Goal: Information Seeking & Learning: Learn about a topic

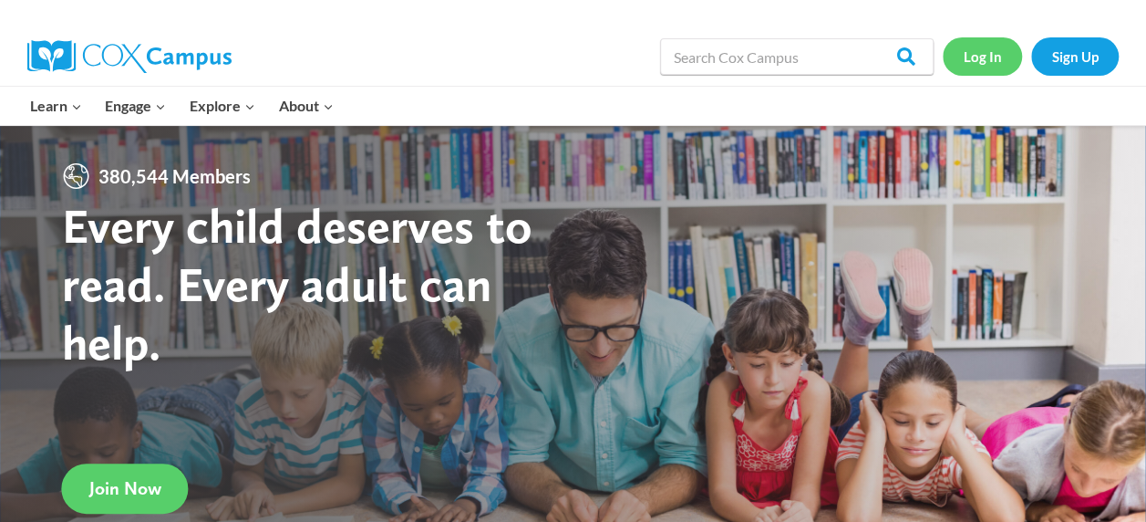
click at [989, 57] on link "Log In" at bounding box center [982, 55] width 79 height 37
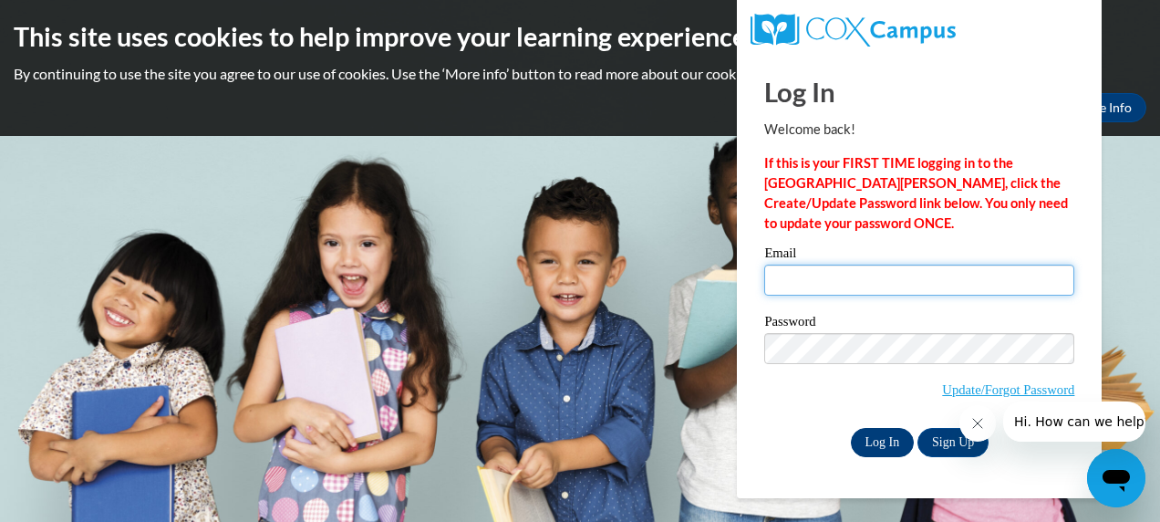
type input "astreblow@shiocton.k12.wi.us"
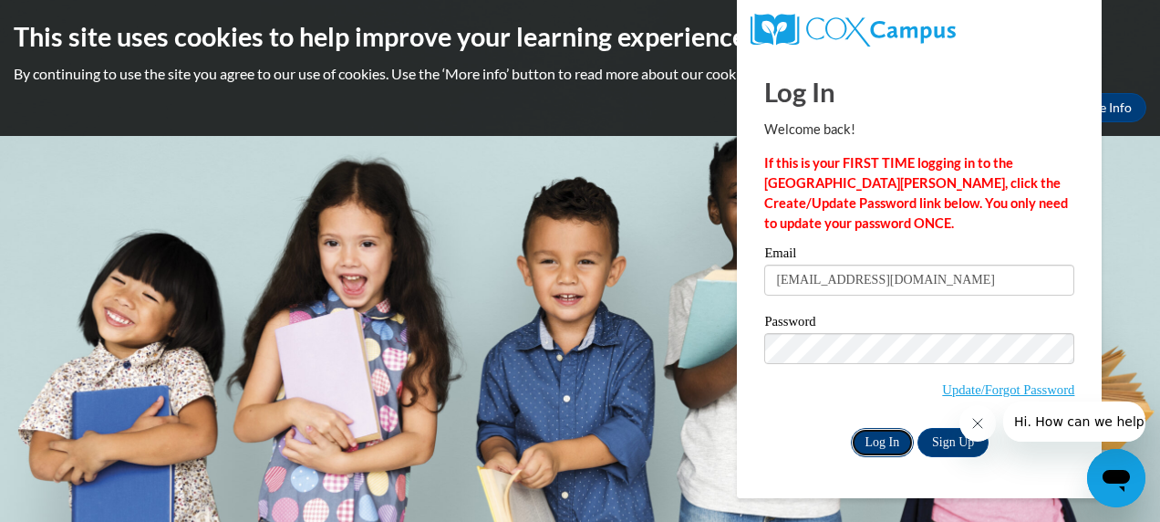
click at [880, 440] on input "Log In" at bounding box center [883, 442] width 64 height 29
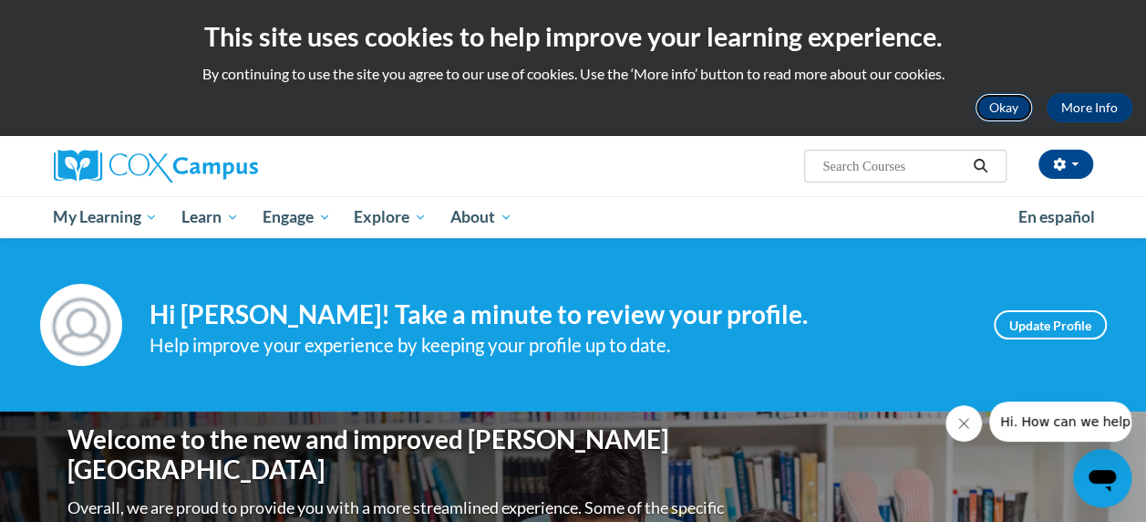
click at [1006, 101] on button "Okay" at bounding box center [1004, 107] width 58 height 29
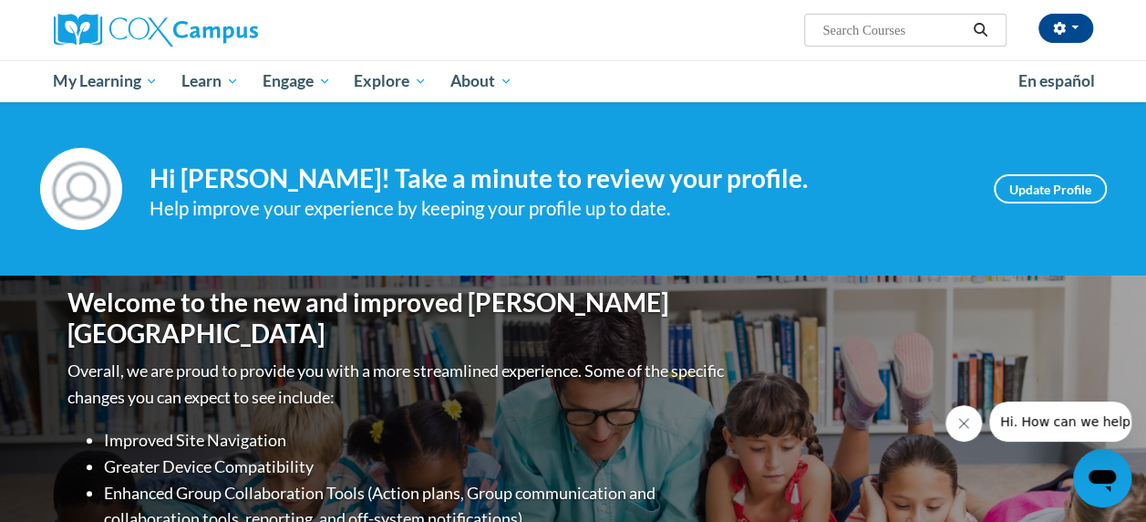
click at [966, 429] on icon "Close message from company" at bounding box center [964, 423] width 15 height 15
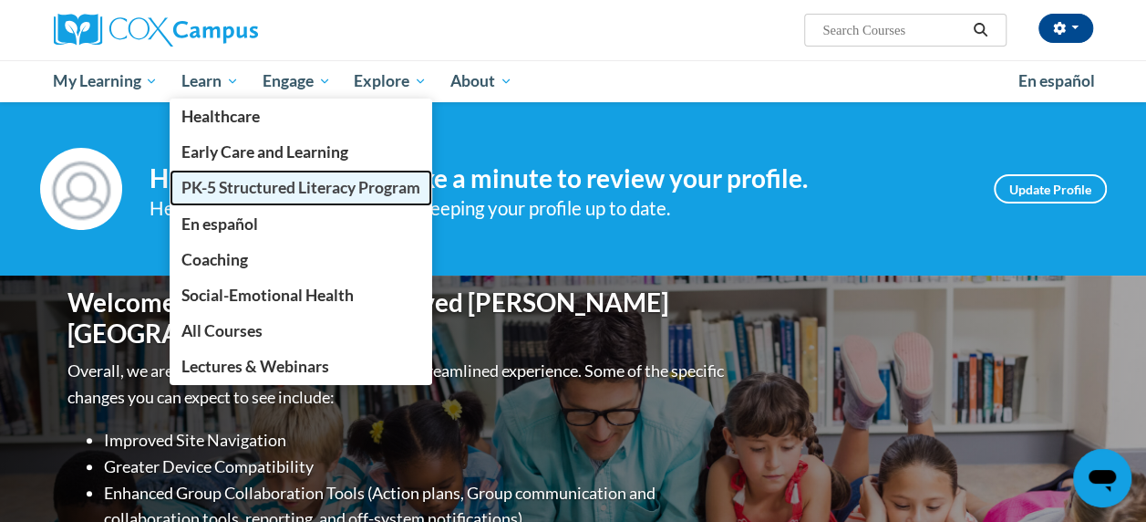
click at [253, 191] on span "PK-5 Structured Literacy Program" at bounding box center [300, 187] width 239 height 19
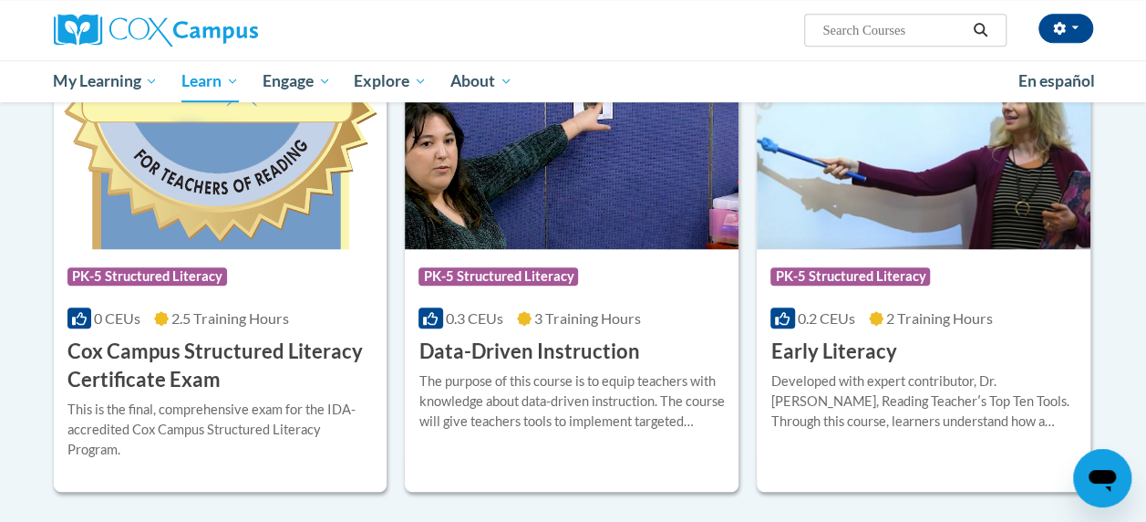
scroll to position [634, 0]
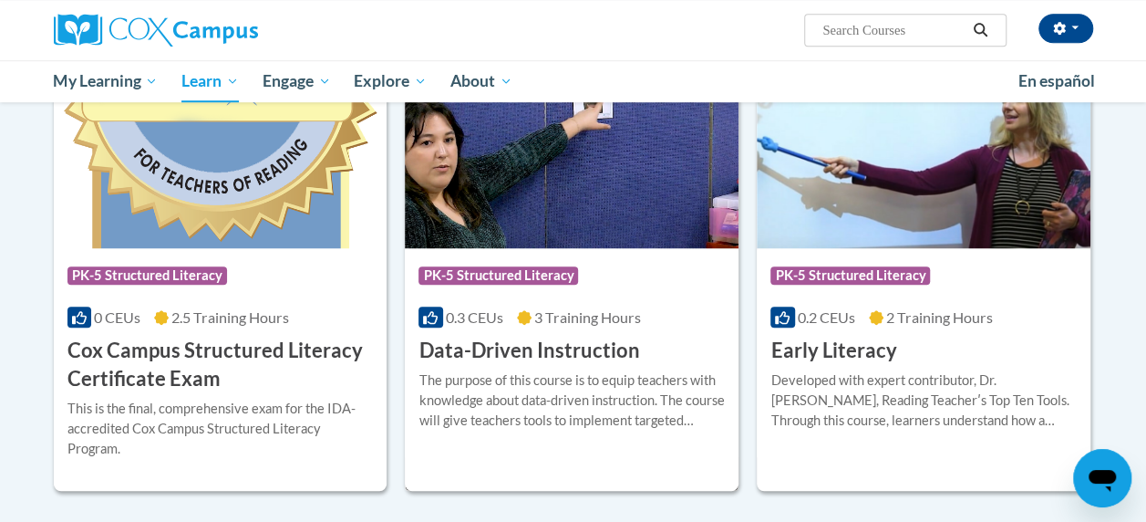
click at [585, 243] on img at bounding box center [572, 155] width 334 height 186
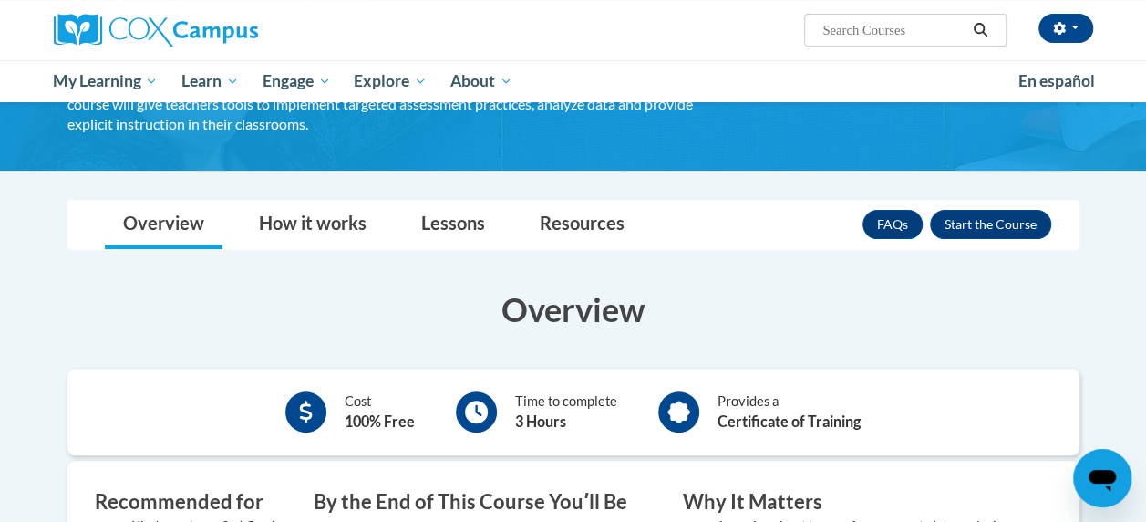
scroll to position [174, 0]
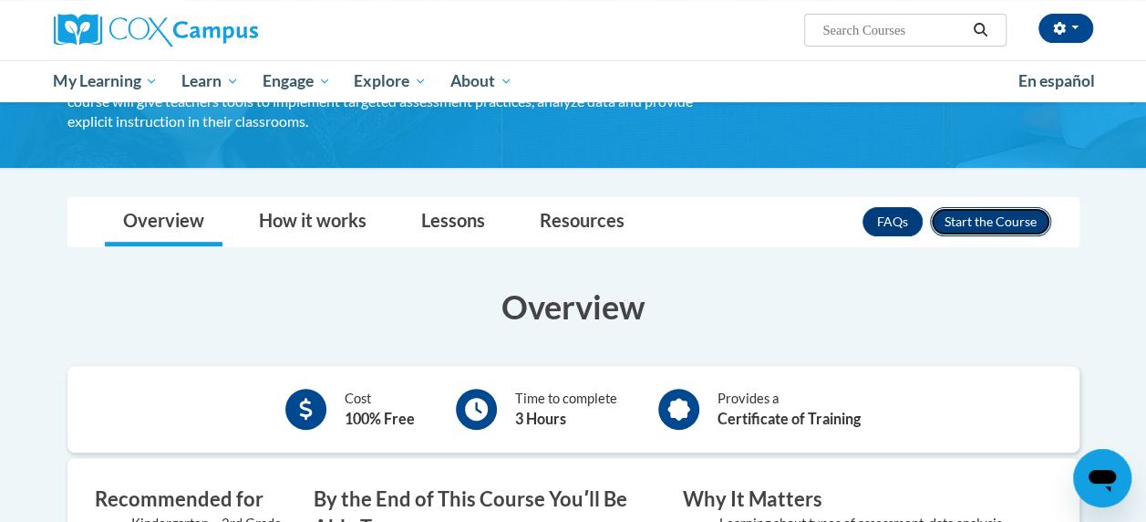
click at [1009, 218] on button "Enroll" at bounding box center [990, 221] width 121 height 29
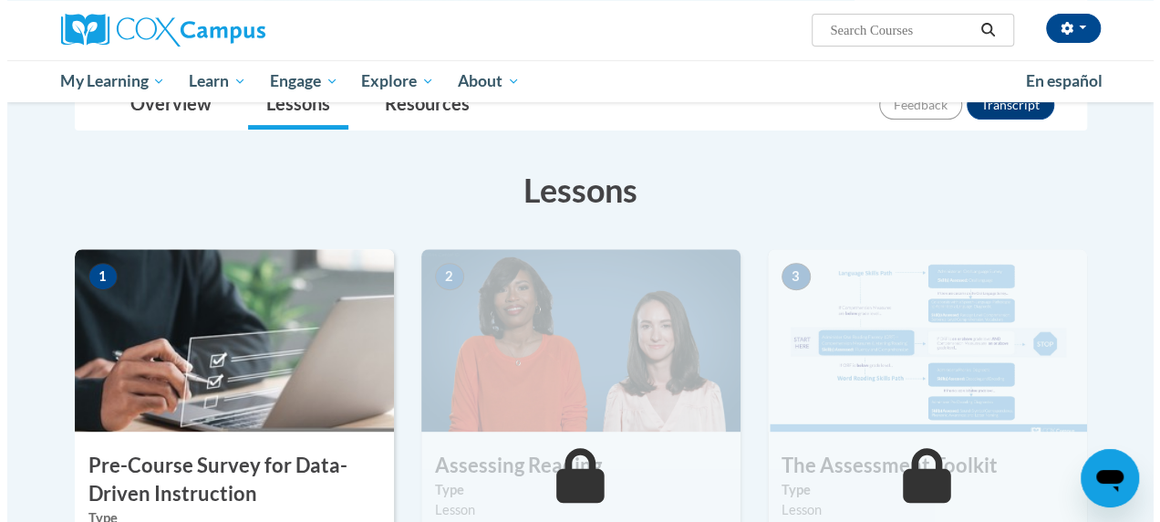
scroll to position [408, 0]
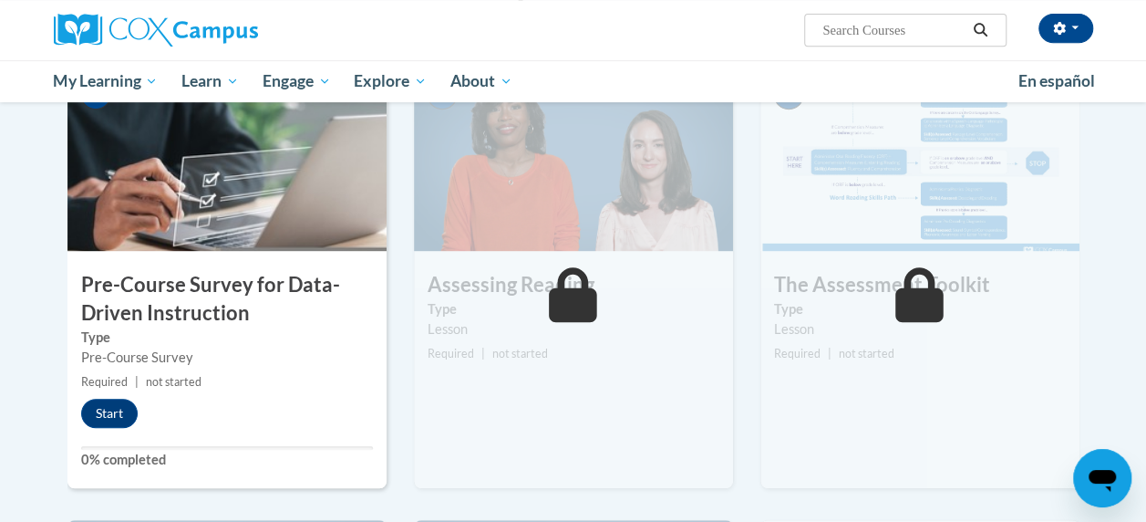
click at [212, 194] on img at bounding box center [226, 159] width 319 height 182
click at [254, 390] on div "1 Pre-Course Survey for Data-Driven Instruction Type Pre-Course Survey Required…" at bounding box center [226, 277] width 319 height 419
click at [106, 409] on button "Start" at bounding box center [109, 412] width 57 height 29
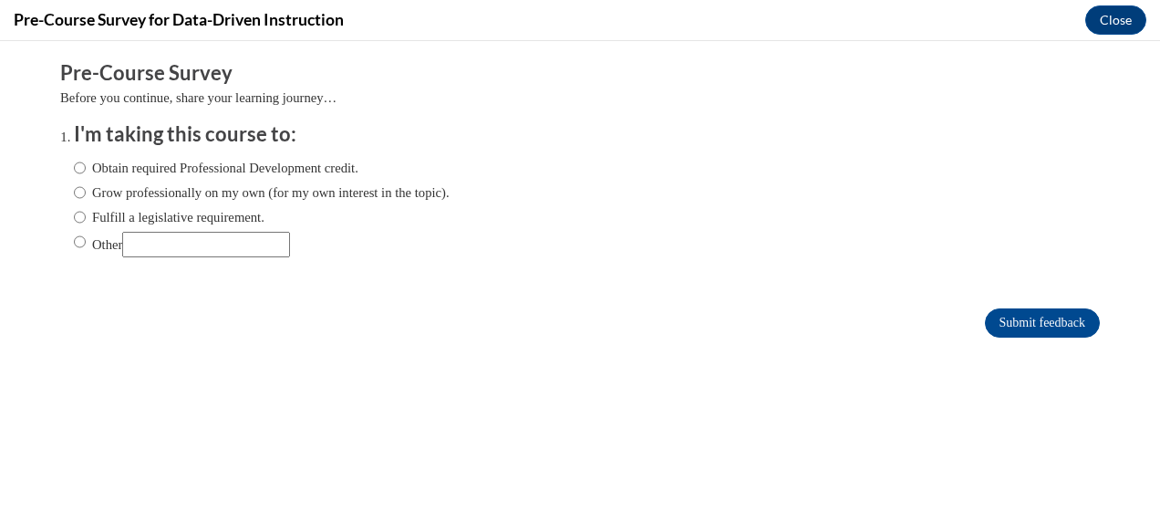
scroll to position [0, 0]
click at [74, 169] on input "Obtain required Professional Development credit." at bounding box center [80, 168] width 12 height 20
radio input "true"
click at [1014, 321] on input "Submit feedback" at bounding box center [1042, 322] width 115 height 29
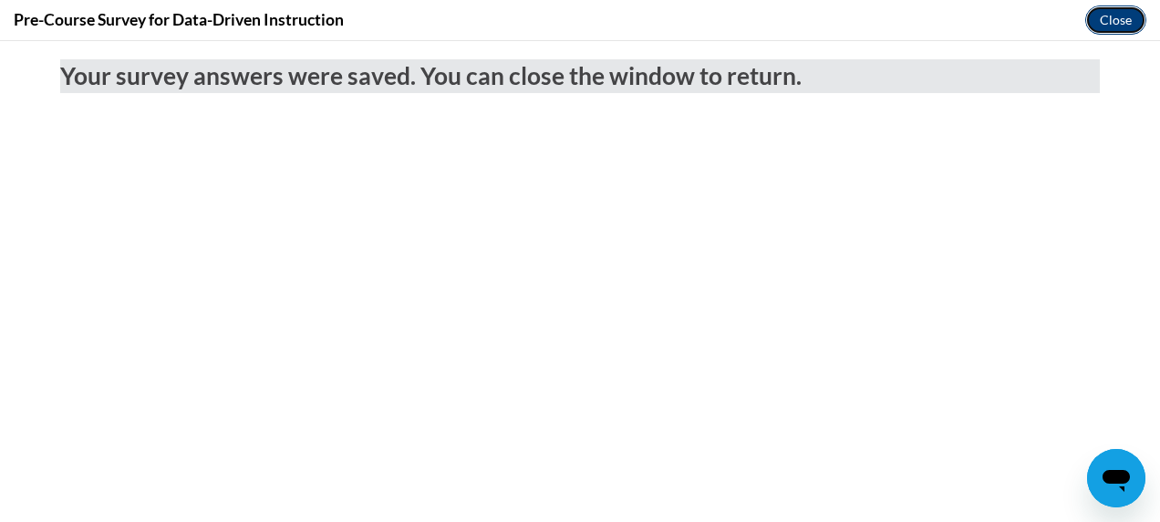
click at [1103, 21] on button "Close" at bounding box center [1115, 19] width 61 height 29
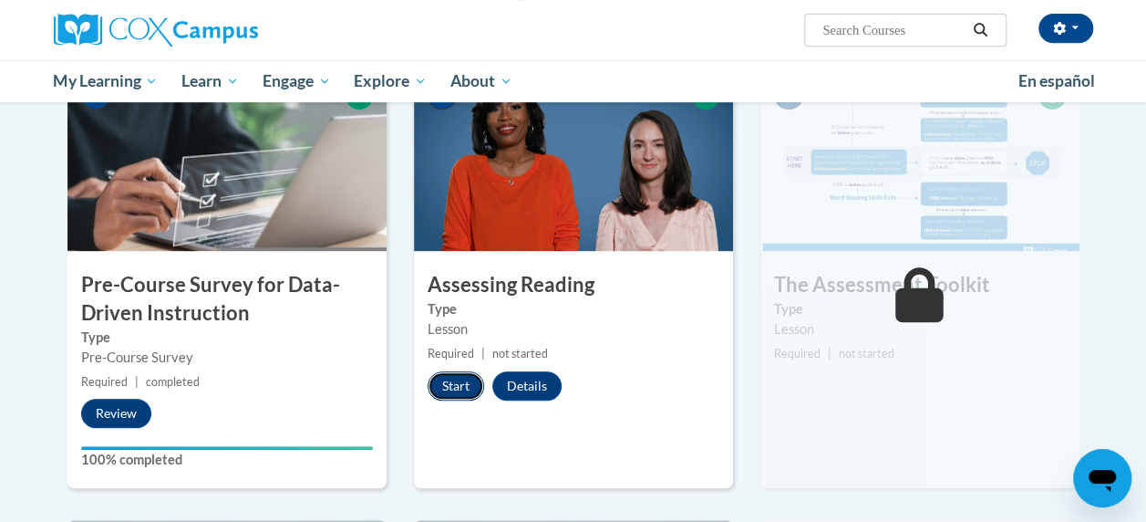
click at [455, 384] on button "Start" at bounding box center [456, 385] width 57 height 29
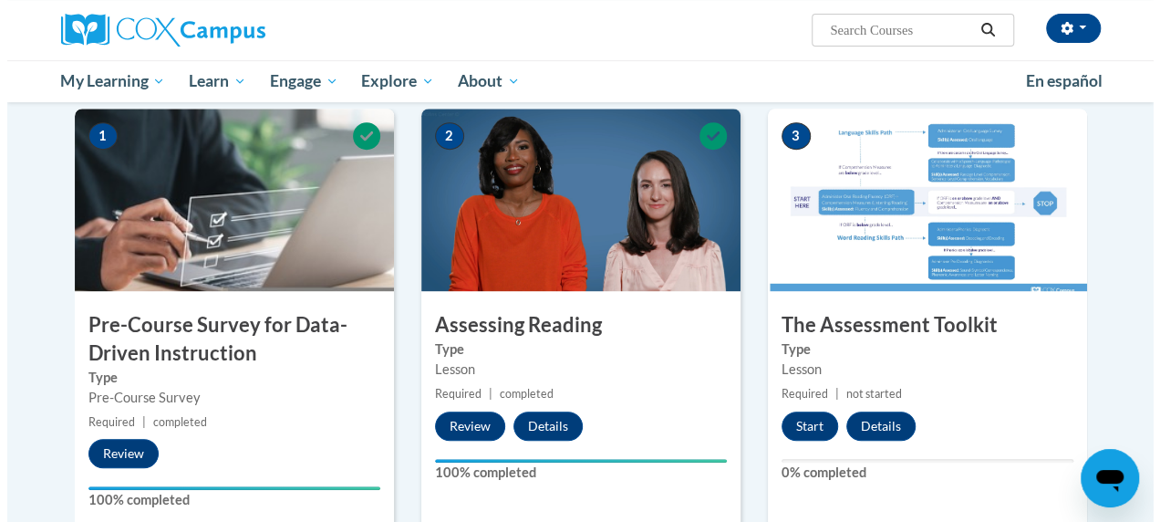
scroll to position [368, 0]
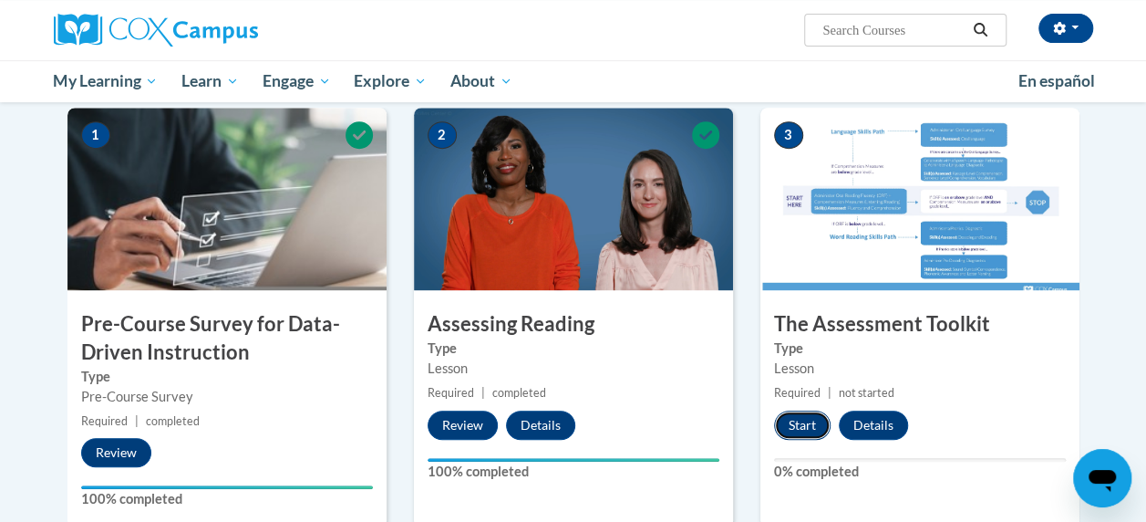
click at [802, 430] on button "Start" at bounding box center [802, 424] width 57 height 29
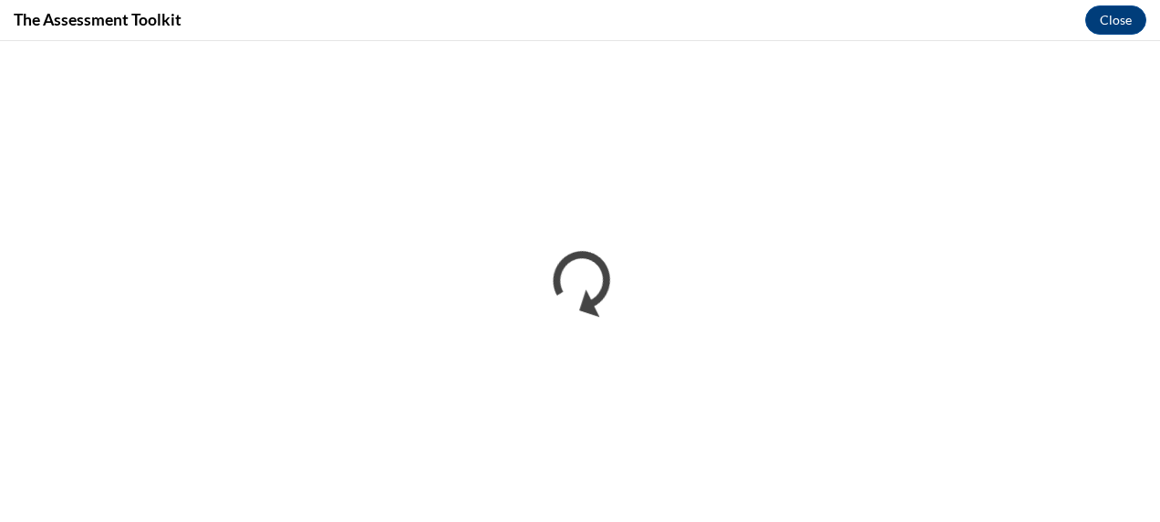
scroll to position [0, 0]
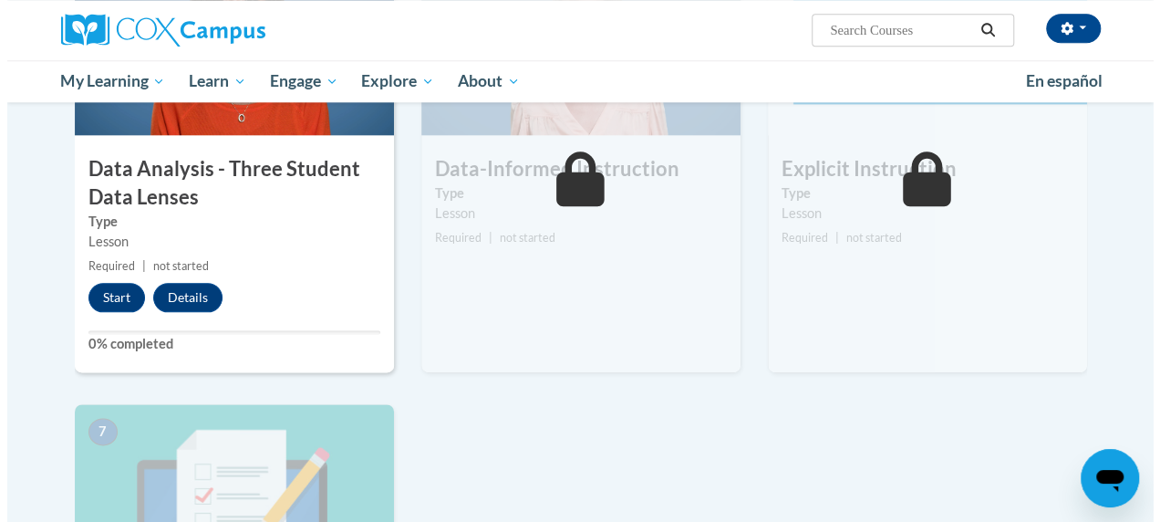
scroll to position [976, 0]
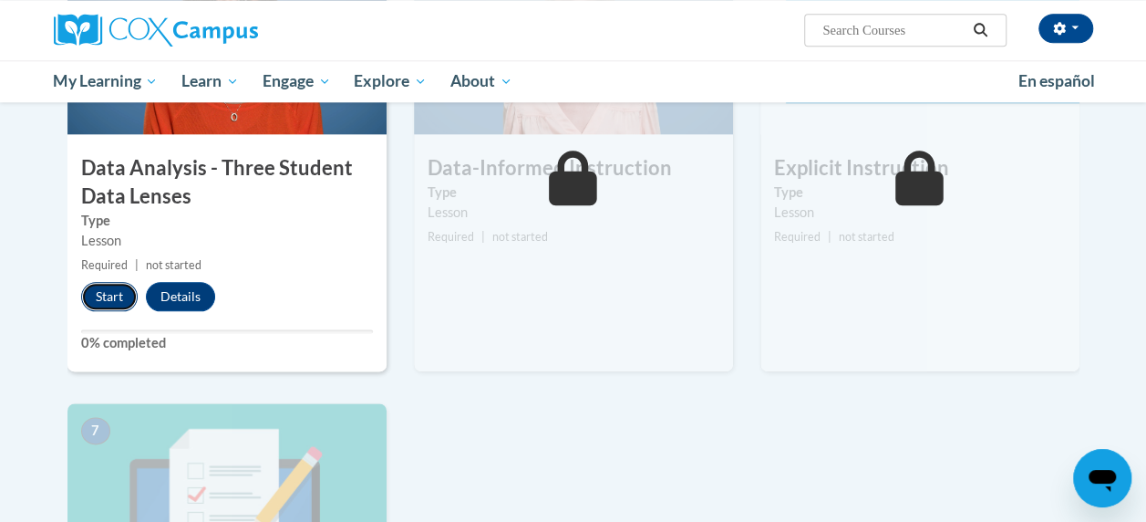
click at [111, 288] on button "Start" at bounding box center [109, 296] width 57 height 29
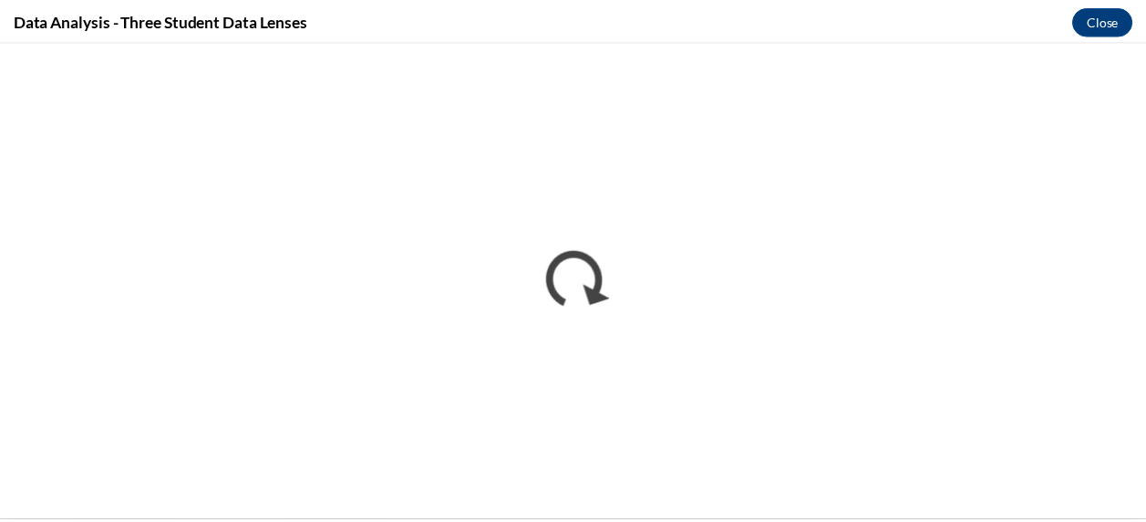
scroll to position [0, 0]
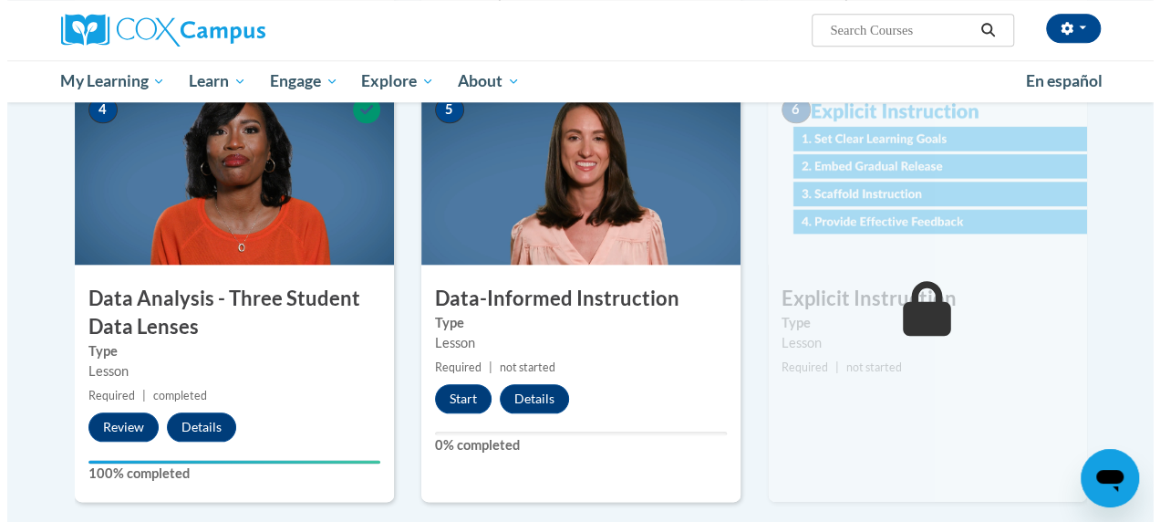
scroll to position [844, 0]
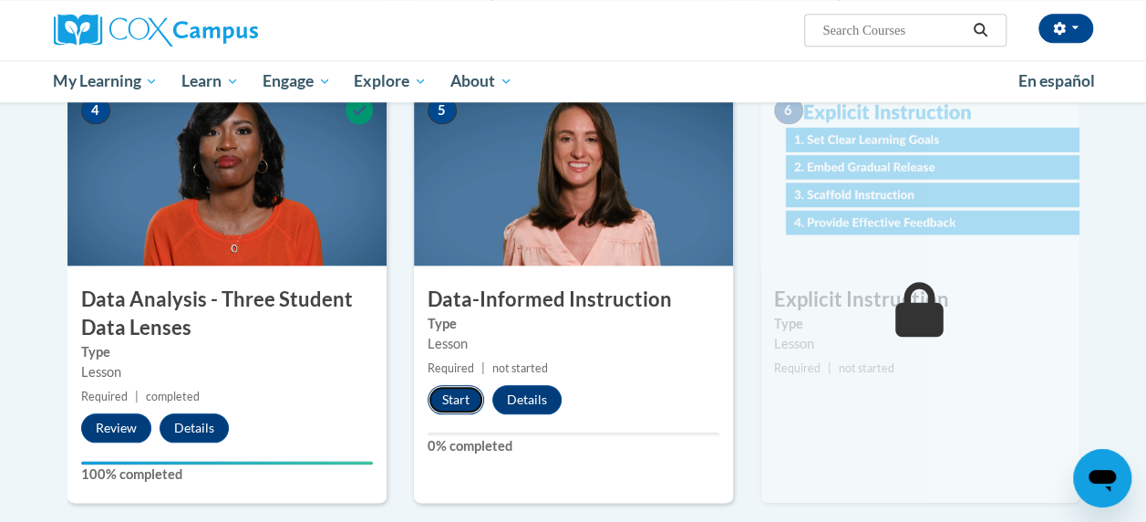
click at [451, 401] on button "Start" at bounding box center [456, 399] width 57 height 29
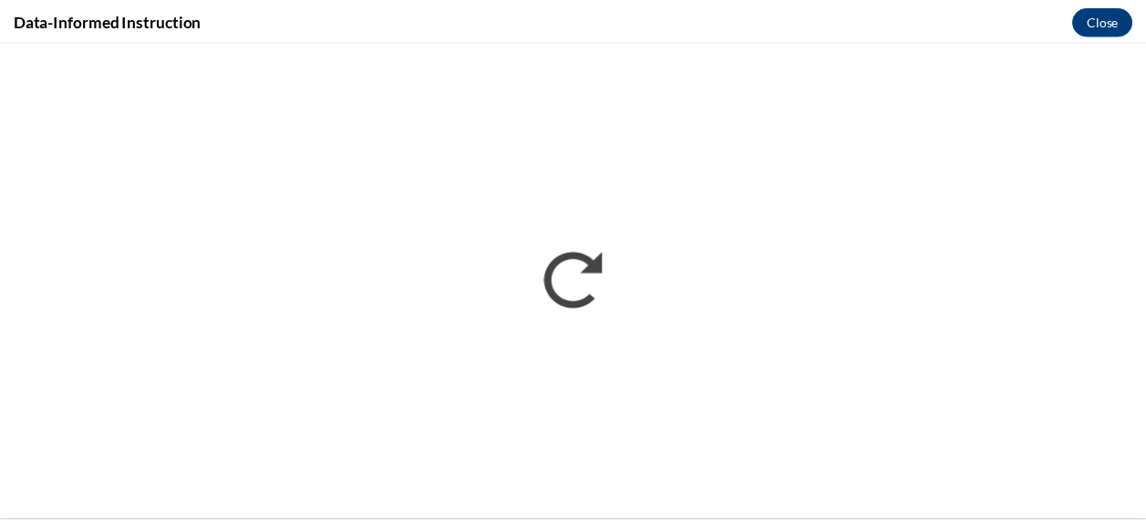
scroll to position [0, 0]
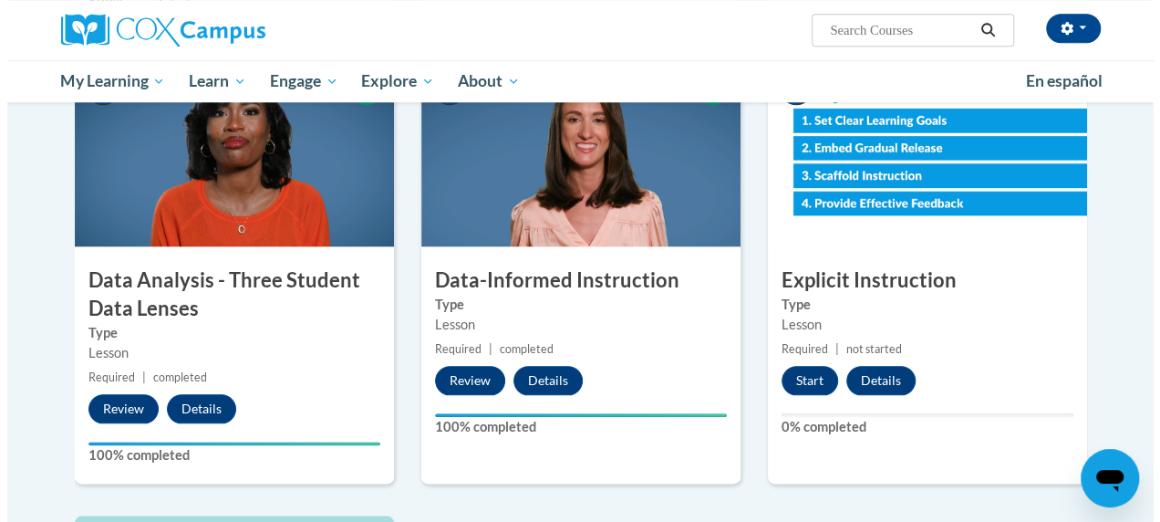
scroll to position [864, 0]
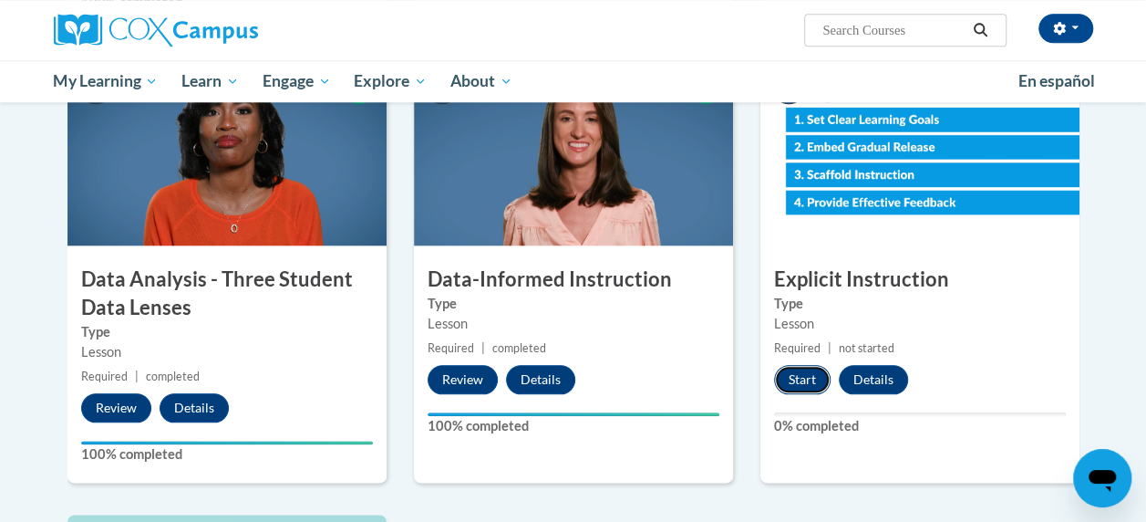
click at [796, 390] on button "Start" at bounding box center [802, 379] width 57 height 29
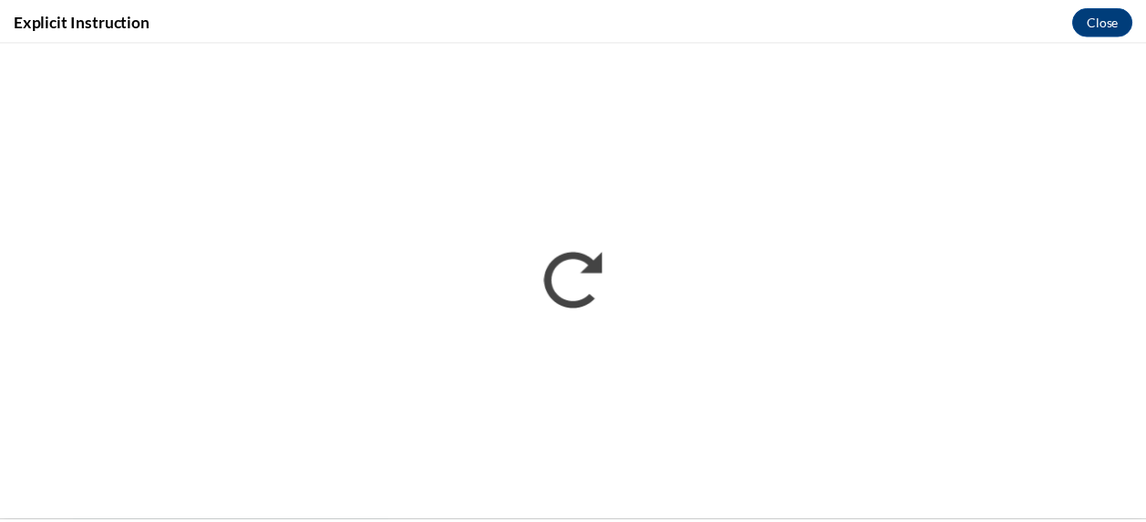
scroll to position [0, 0]
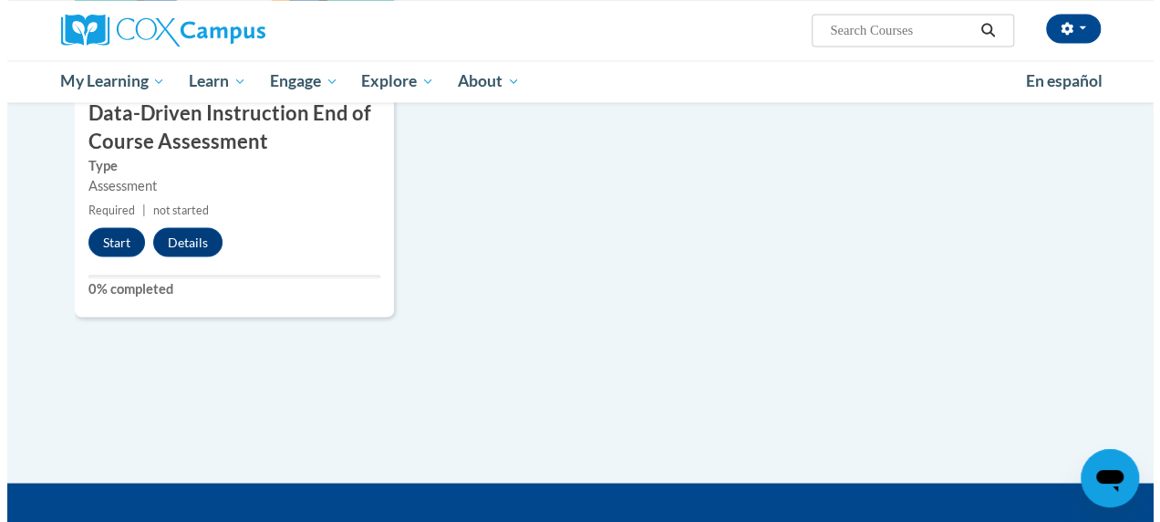
scroll to position [1483, 0]
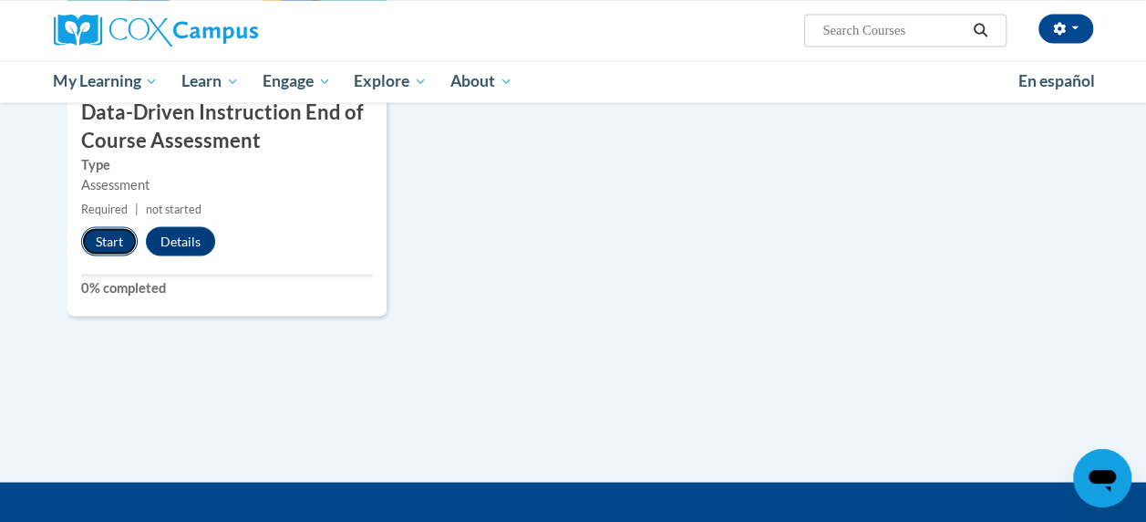
click at [105, 235] on button "Start" at bounding box center [109, 240] width 57 height 29
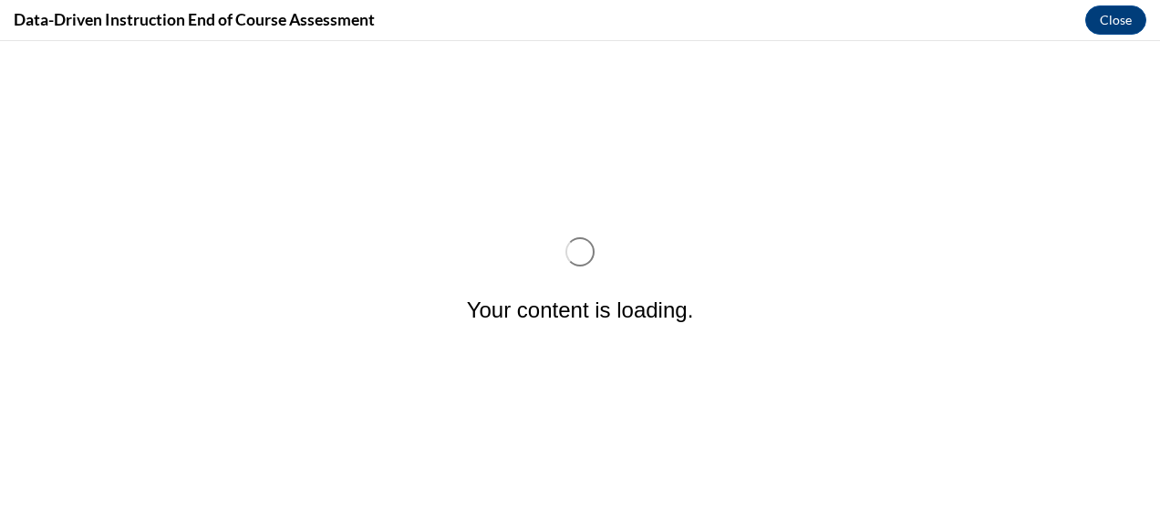
scroll to position [0, 0]
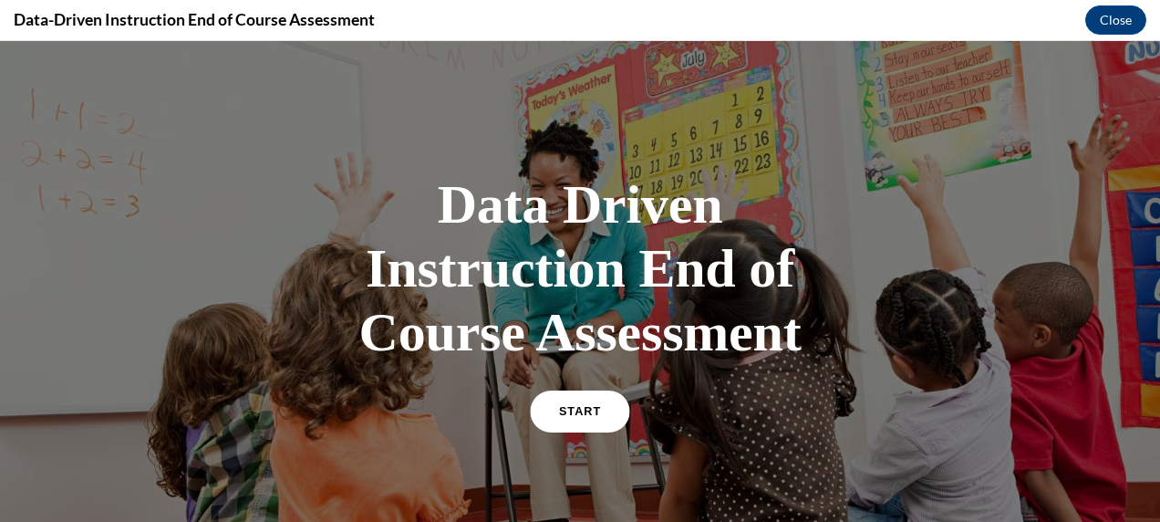
click at [597, 411] on link "START" at bounding box center [579, 411] width 99 height 42
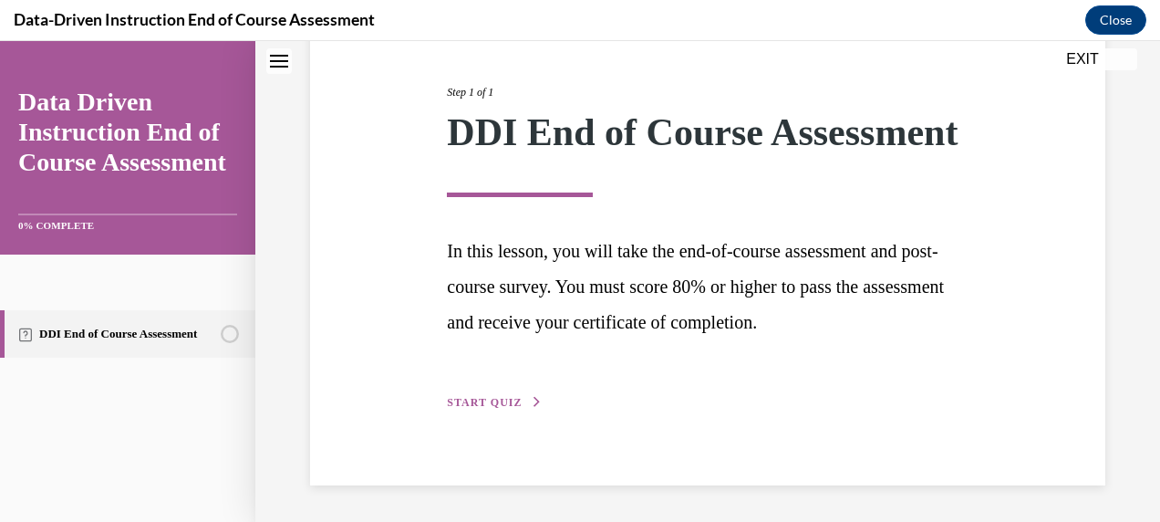
scroll to position [249, 0]
click at [484, 398] on span "START QUIZ" at bounding box center [484, 402] width 75 height 13
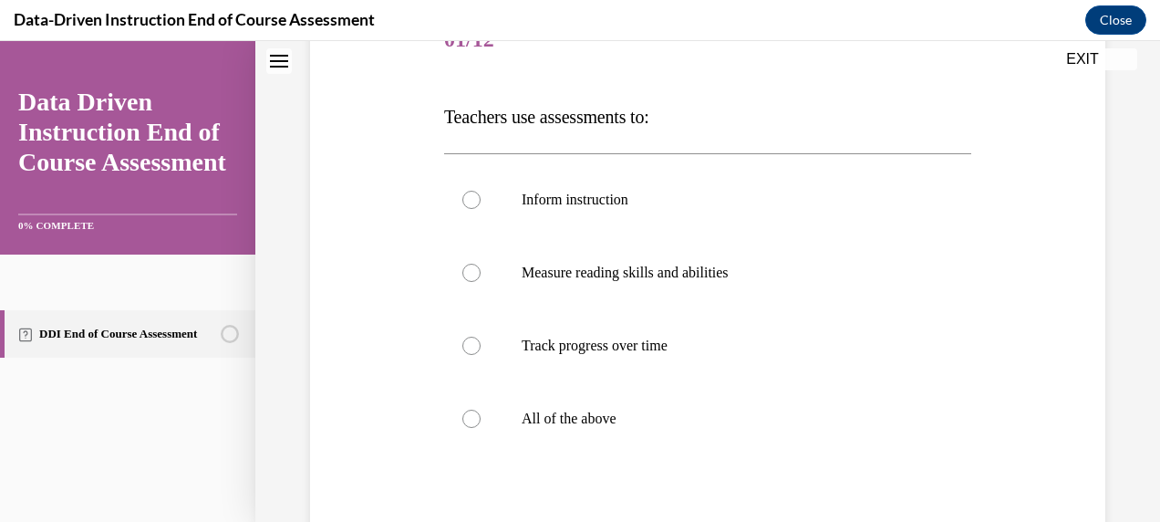
scroll to position [202, 0]
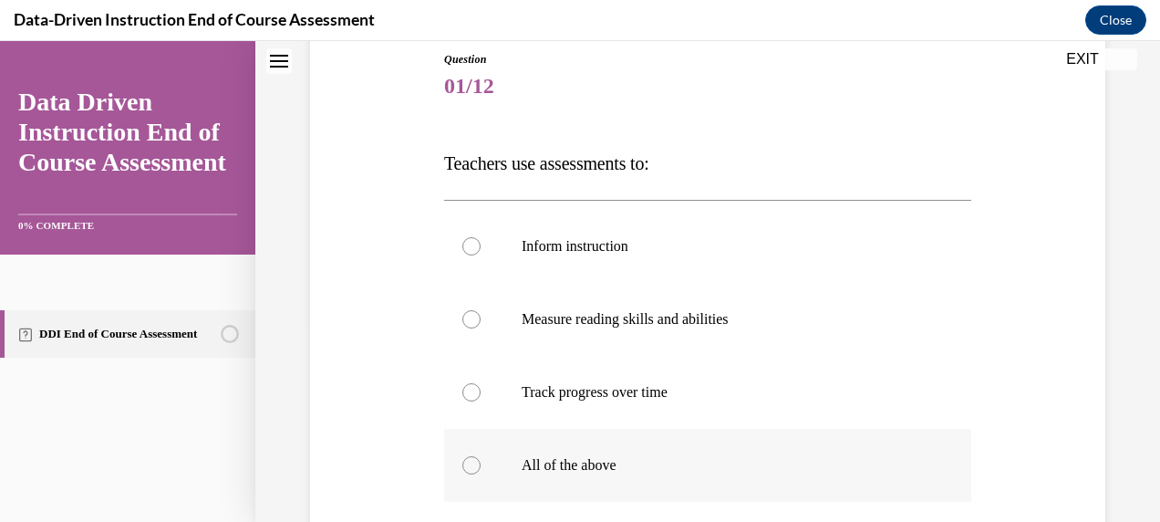
click at [480, 478] on label "All of the above" at bounding box center [707, 465] width 527 height 73
click at [480, 474] on input "All of the above" at bounding box center [471, 465] width 18 height 18
radio input "true"
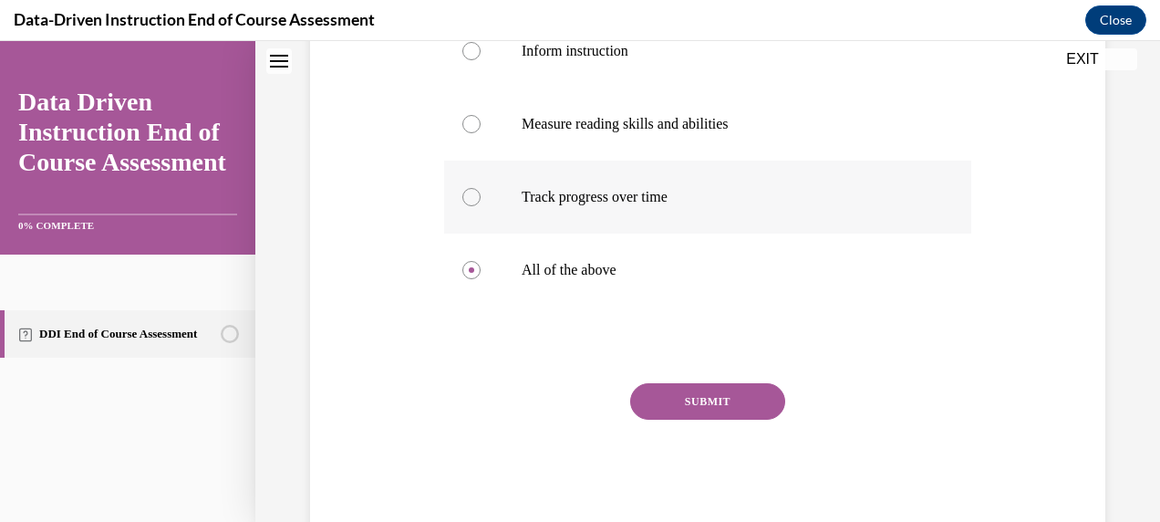
scroll to position [444, 0]
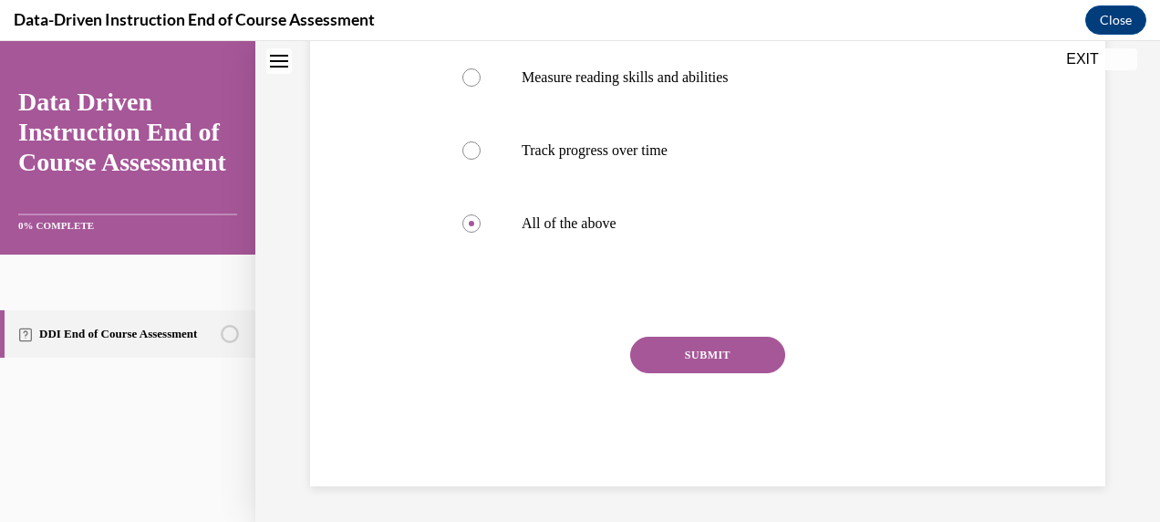
click at [709, 353] on button "SUBMIT" at bounding box center [707, 354] width 155 height 36
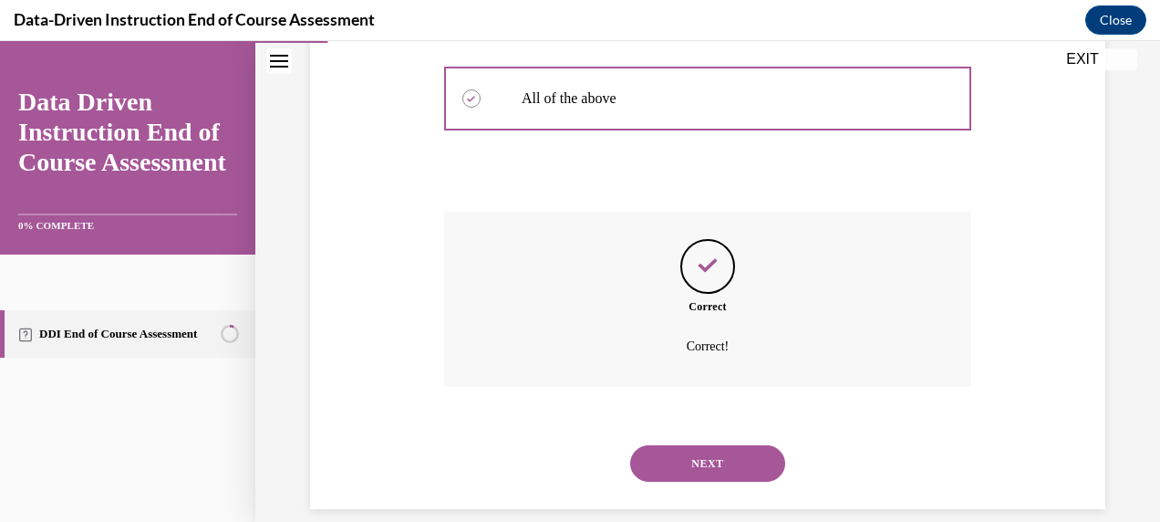
scroll to position [592, 0]
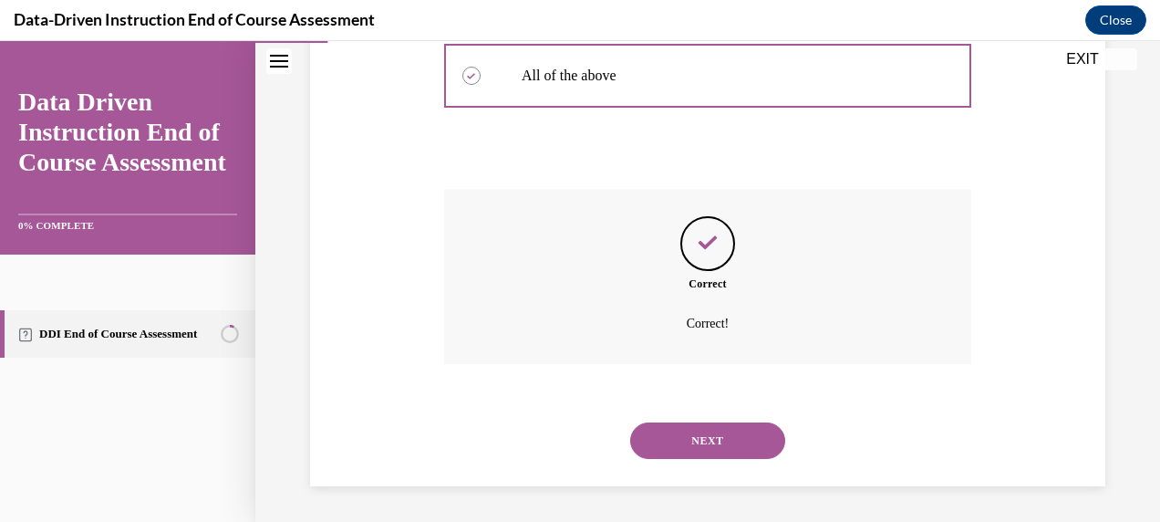
click at [692, 450] on button "NEXT" at bounding box center [707, 440] width 155 height 36
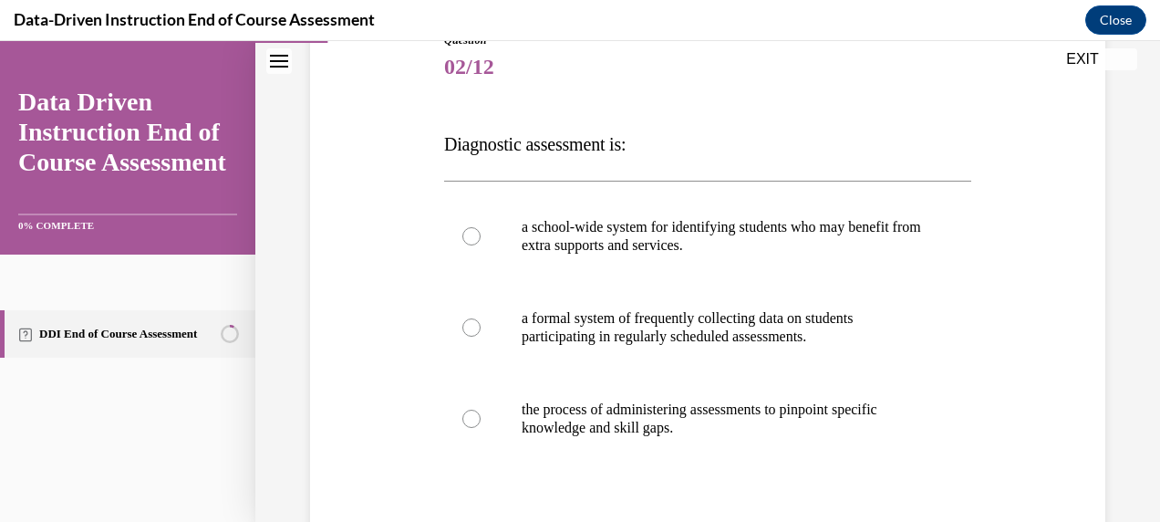
scroll to position [223, 0]
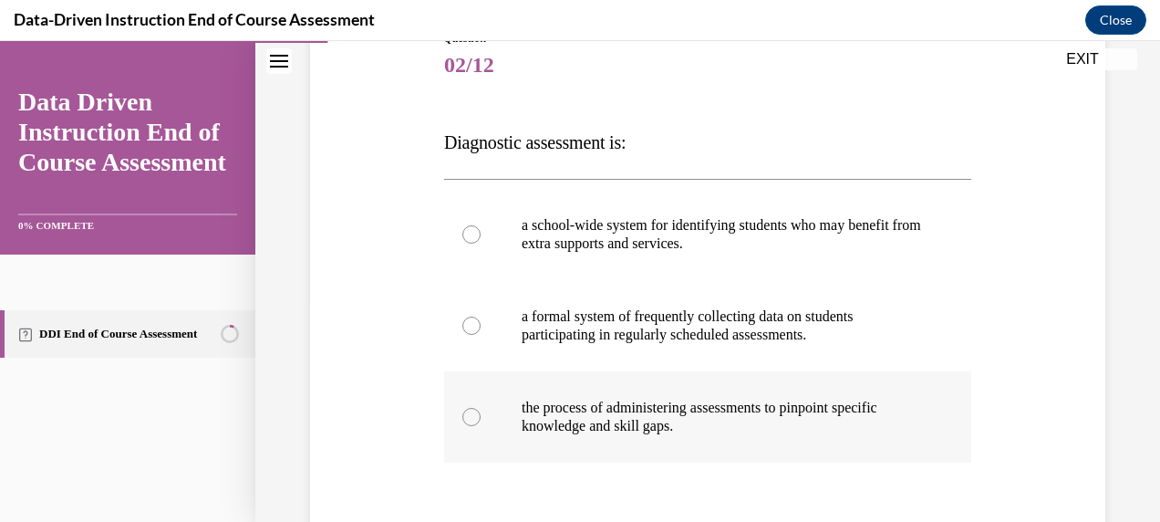
click at [623, 404] on p "the process of administering assessments to pinpoint specific knowledge and ski…" at bounding box center [724, 416] width 404 height 36
click at [481, 408] on input "the process of administering assessments to pinpoint specific knowledge and ski…" at bounding box center [471, 417] width 18 height 18
radio input "true"
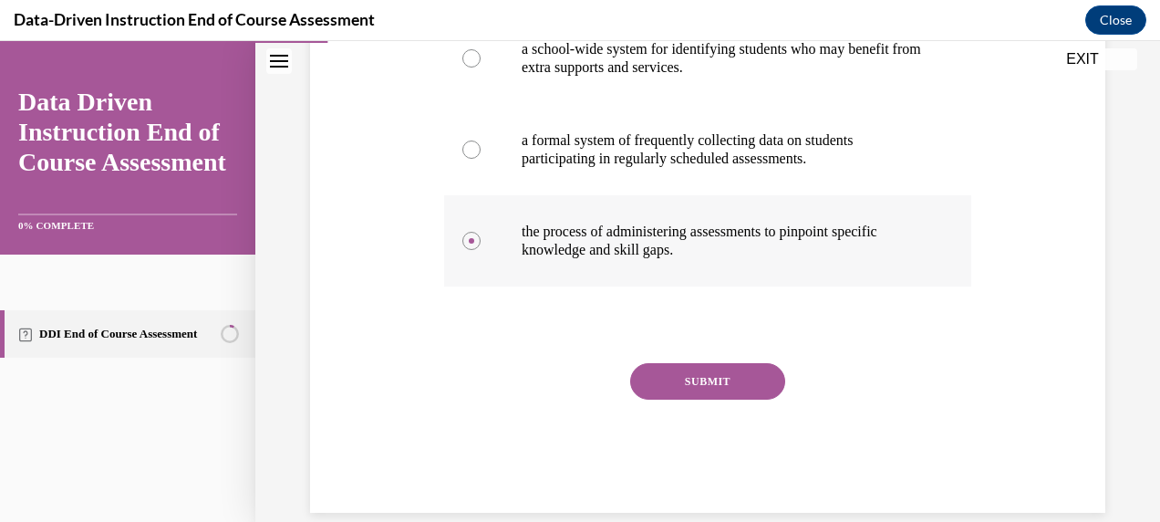
scroll to position [400, 0]
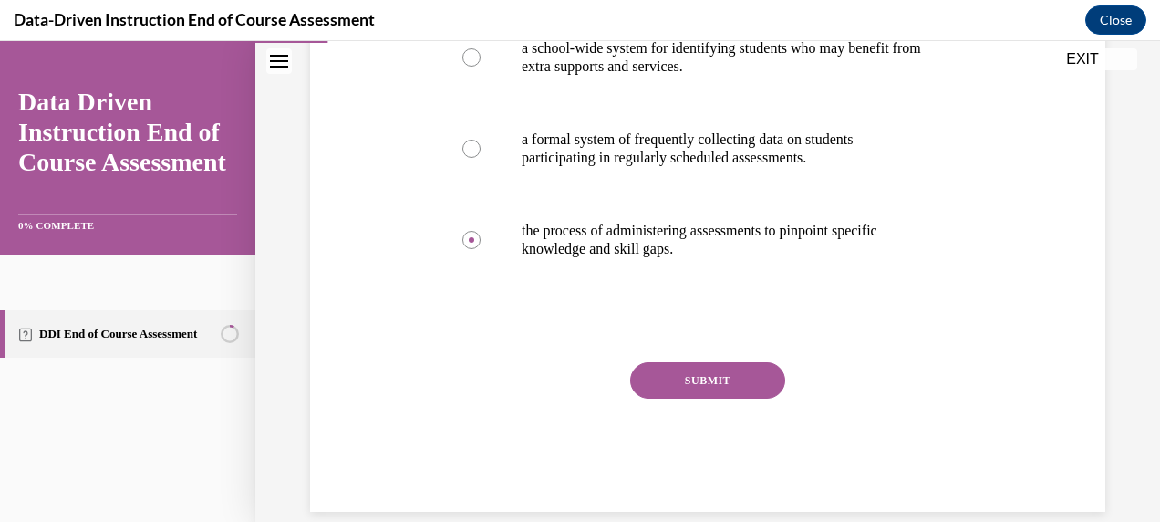
click at [693, 379] on button "SUBMIT" at bounding box center [707, 380] width 155 height 36
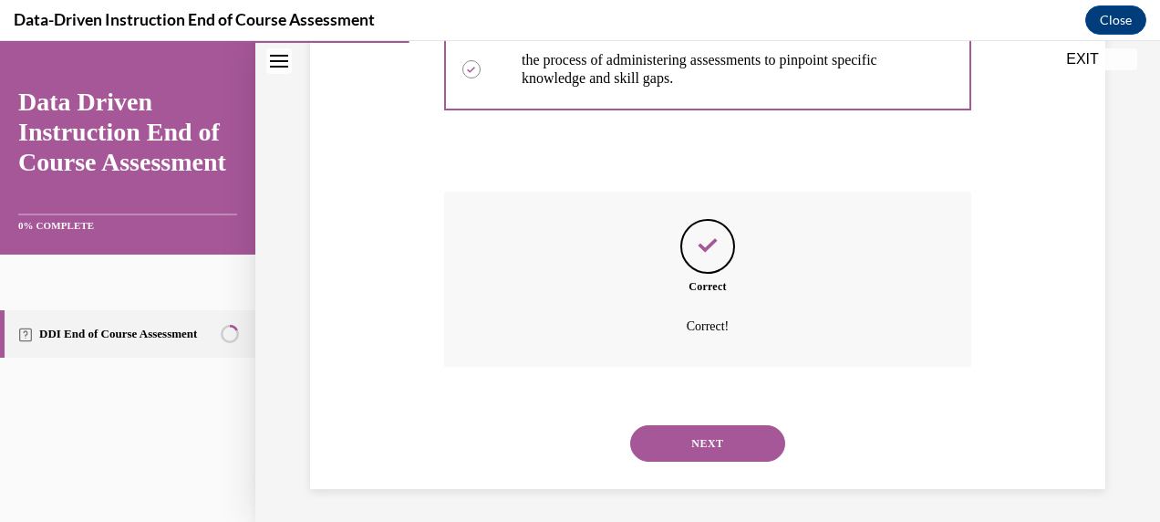
scroll to position [574, 0]
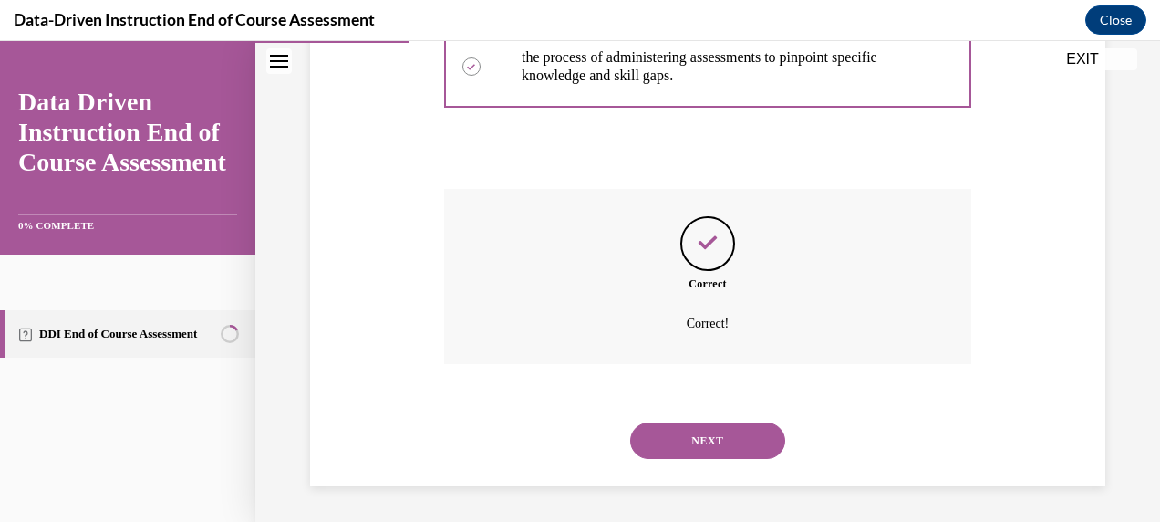
click at [693, 451] on button "NEXT" at bounding box center [707, 440] width 155 height 36
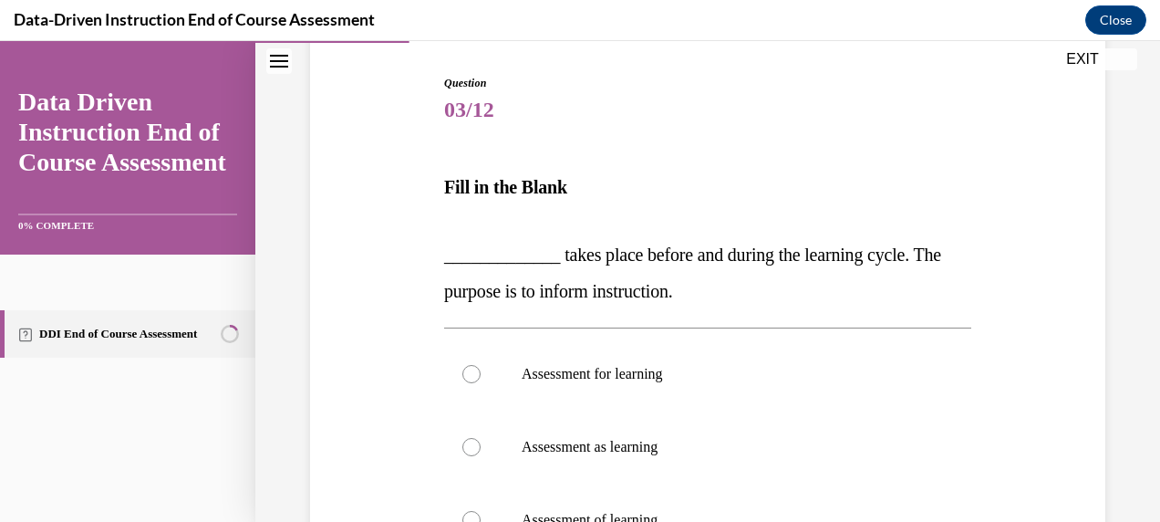
scroll to position [180, 0]
click at [666, 368] on p "Assessment for learning" at bounding box center [724, 373] width 404 height 18
click at [481, 368] on input "Assessment for learning" at bounding box center [471, 373] width 18 height 18
radio input "true"
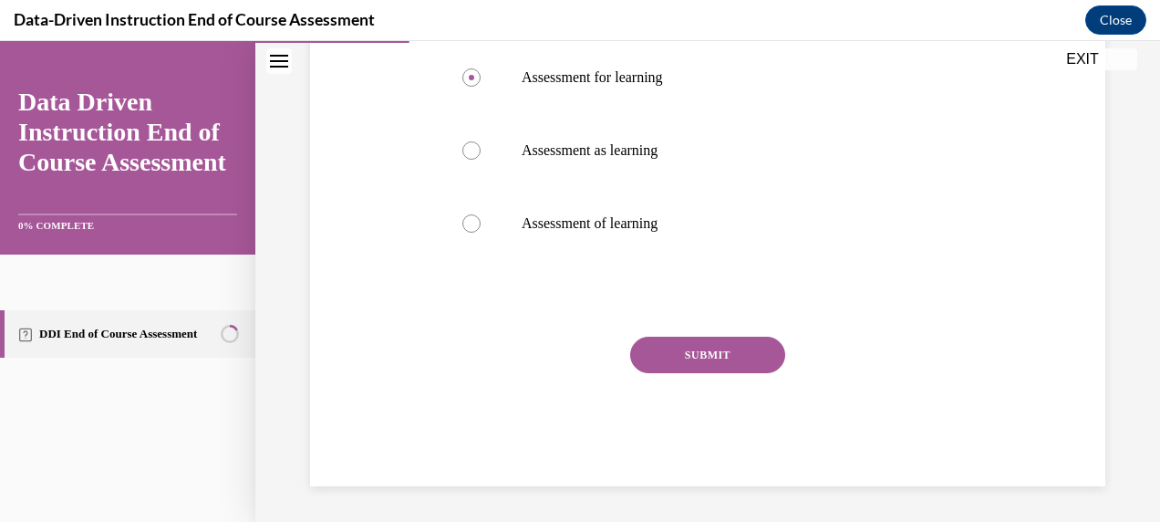
click at [688, 359] on button "SUBMIT" at bounding box center [707, 354] width 155 height 36
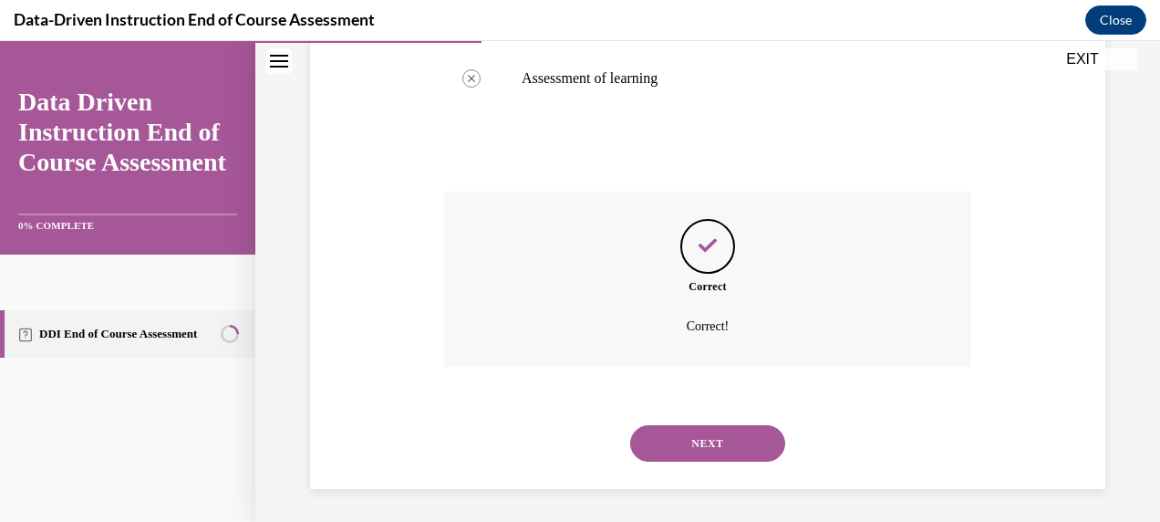
scroll to position [623, 0]
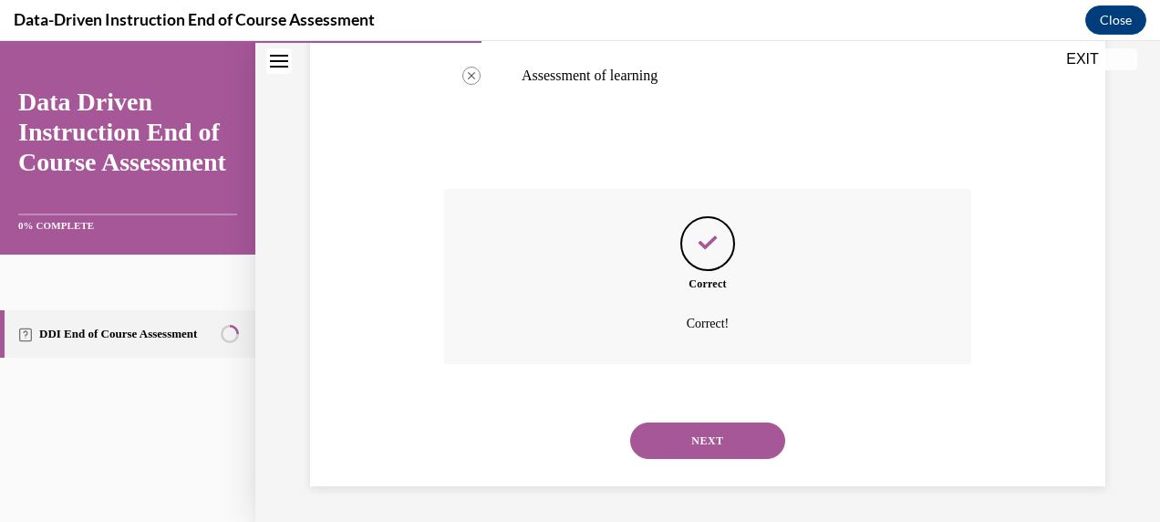
click at [705, 438] on button "NEXT" at bounding box center [707, 440] width 155 height 36
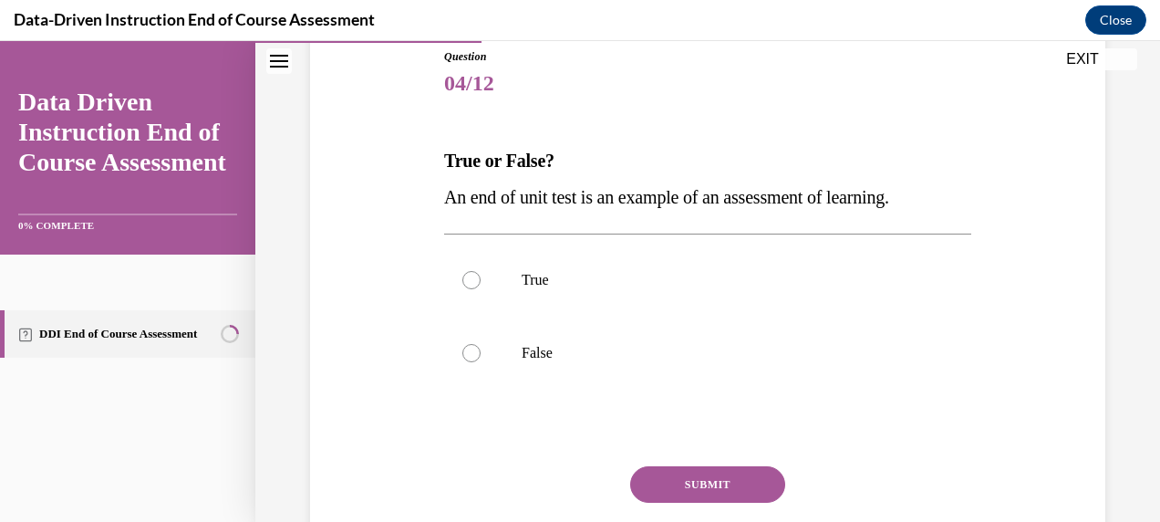
scroll to position [206, 0]
click at [491, 253] on label "True" at bounding box center [707, 279] width 527 height 73
click at [481, 270] on input "True" at bounding box center [471, 279] width 18 height 18
radio input "true"
click at [715, 472] on button "SUBMIT" at bounding box center [707, 483] width 155 height 36
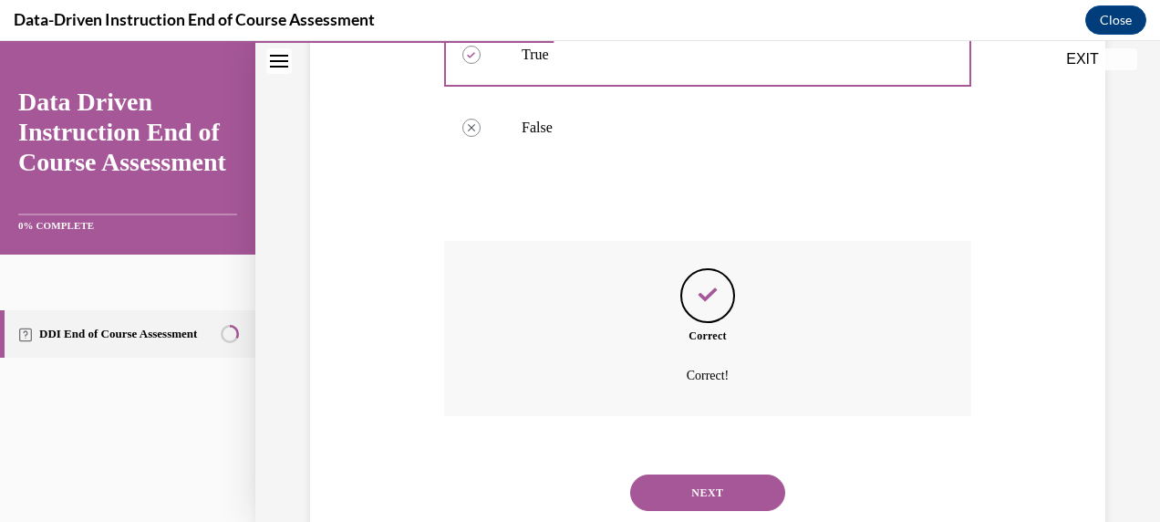
scroll to position [482, 0]
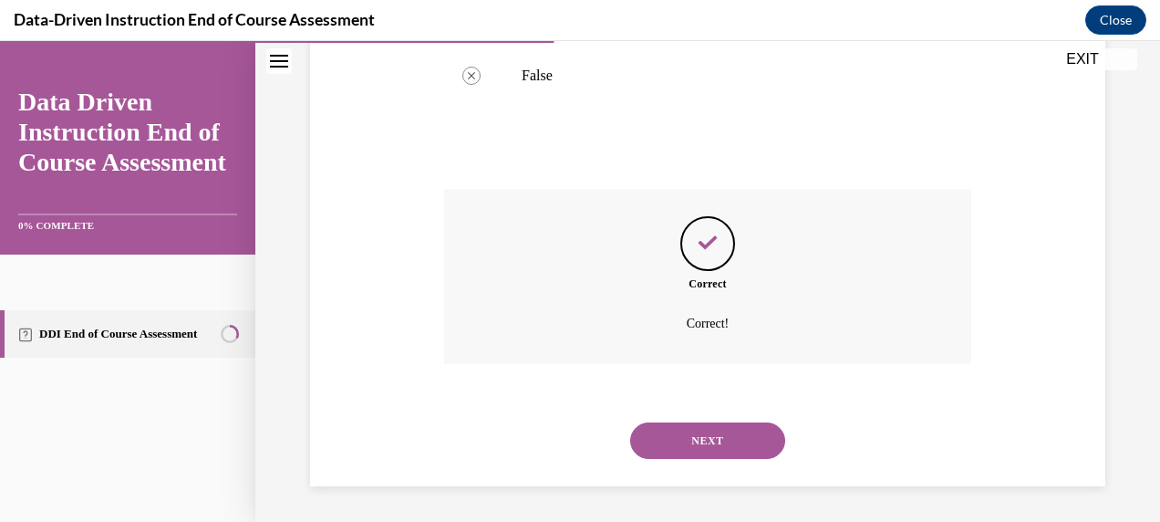
click at [701, 440] on button "NEXT" at bounding box center [707, 440] width 155 height 36
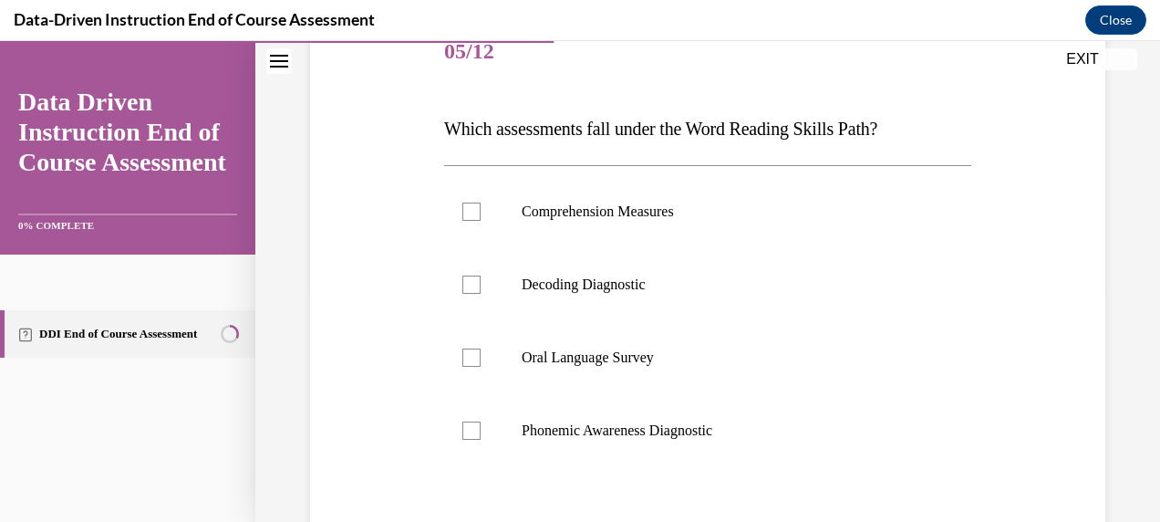
scroll to position [244, 0]
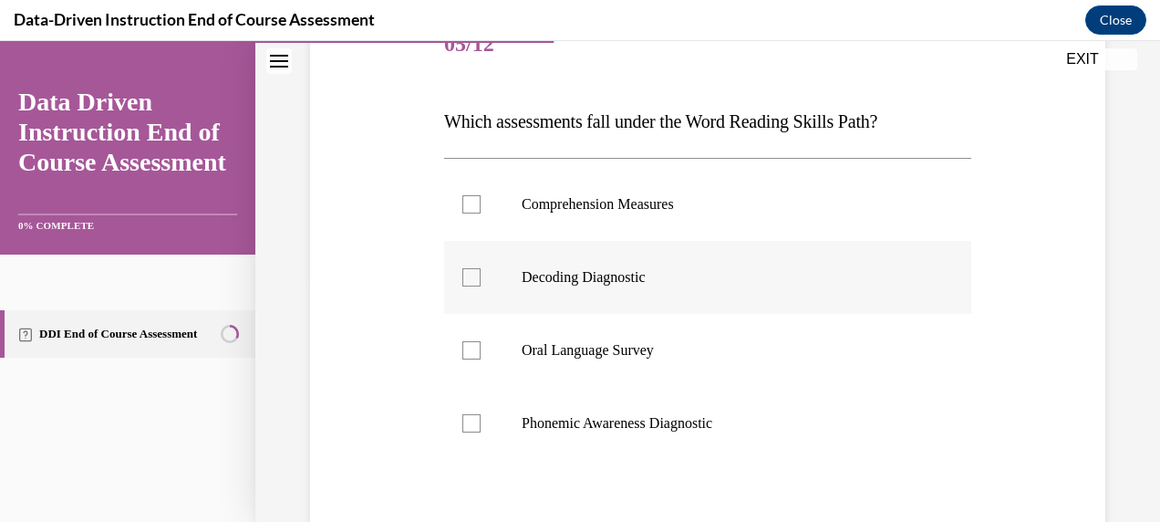
click at [473, 277] on div at bounding box center [471, 277] width 18 height 18
click at [473, 277] on input "Decoding Diagnostic" at bounding box center [471, 277] width 18 height 18
checkbox input "true"
click at [467, 437] on label "Phonemic Awareness Diagnostic" at bounding box center [707, 423] width 527 height 73
click at [467, 432] on input "Phonemic Awareness Diagnostic" at bounding box center [471, 423] width 18 height 18
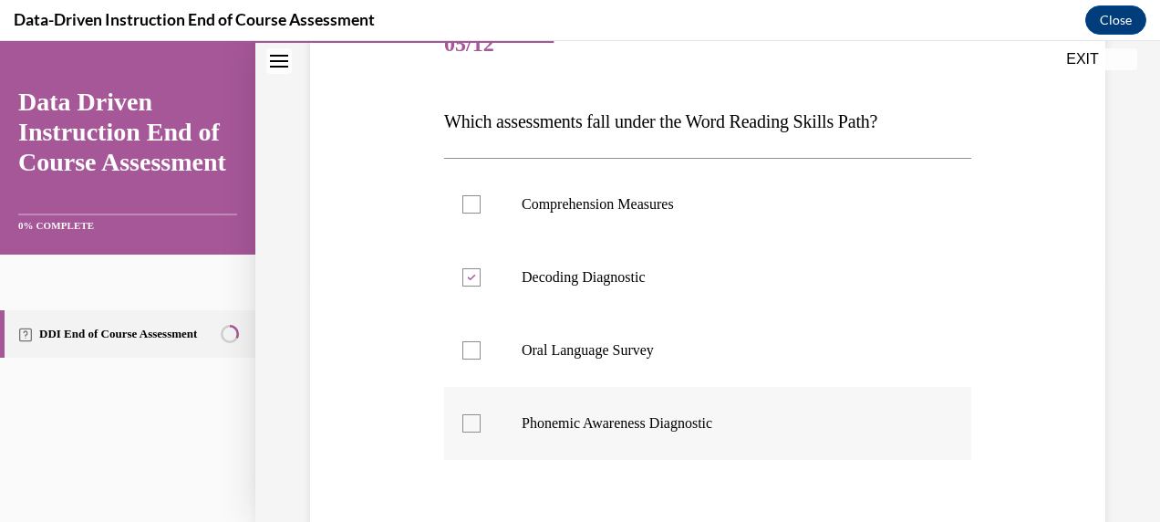
checkbox input "true"
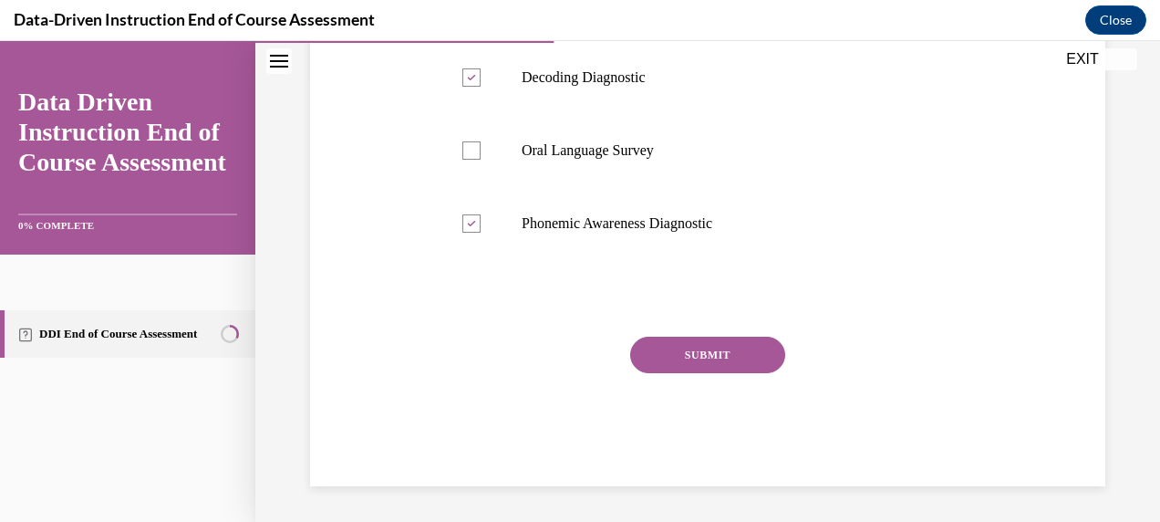
click at [721, 352] on button "SUBMIT" at bounding box center [707, 354] width 155 height 36
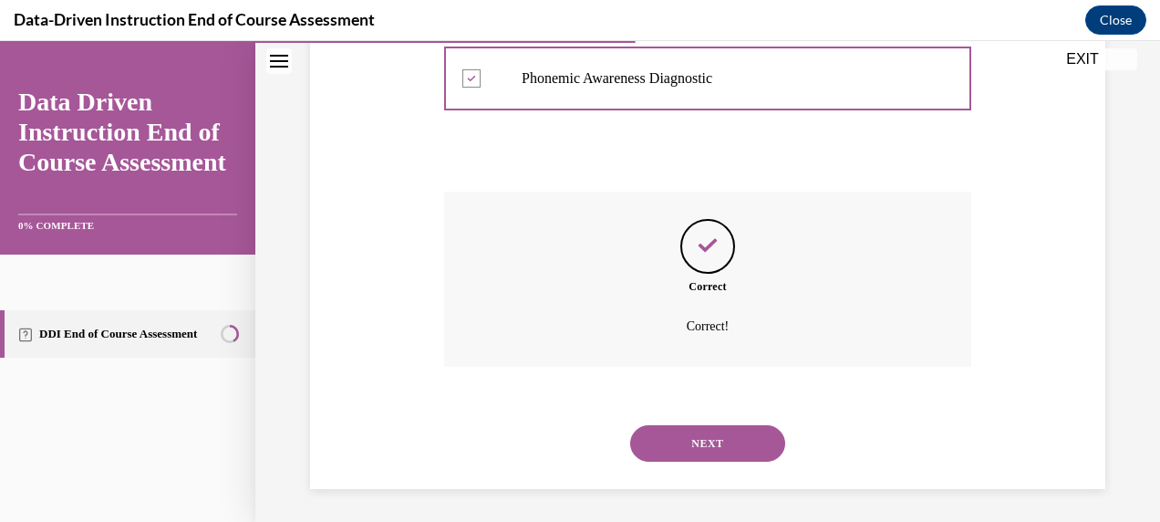
scroll to position [592, 0]
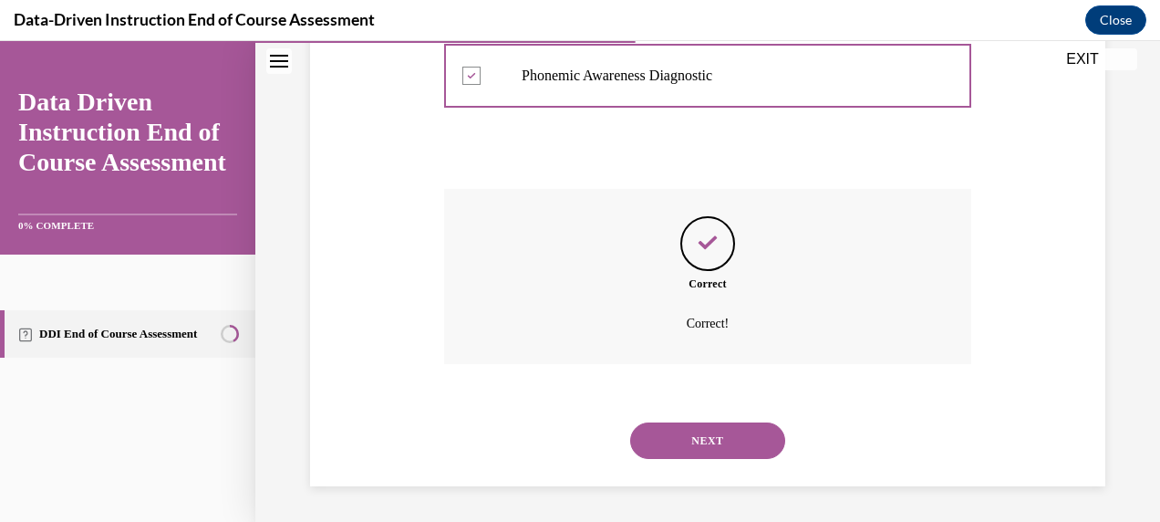
click at [698, 447] on button "NEXT" at bounding box center [707, 440] width 155 height 36
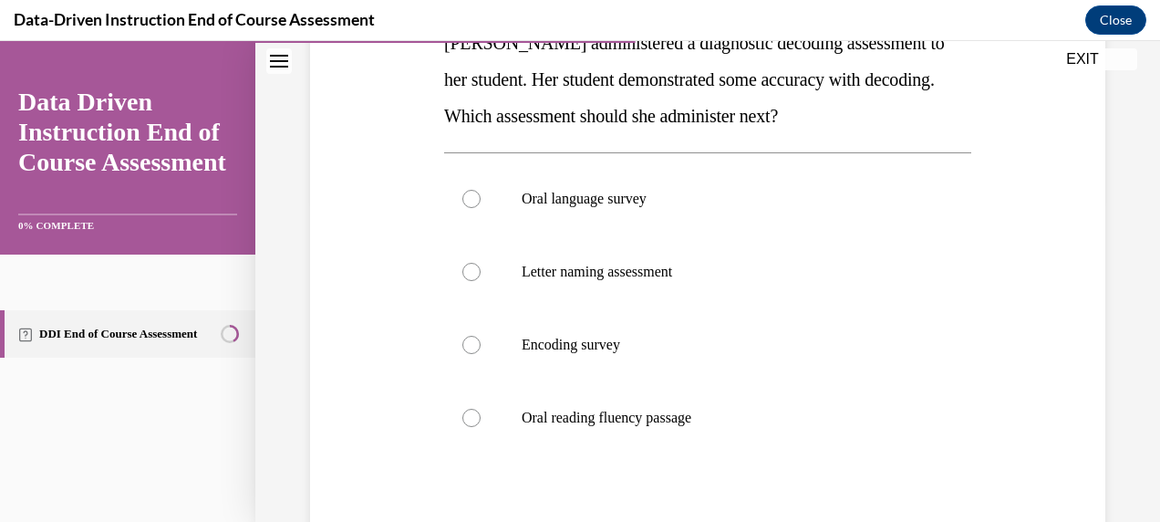
scroll to position [324, 0]
click at [505, 349] on label "Encoding survey" at bounding box center [707, 343] width 527 height 73
click at [481, 349] on input "Encoding survey" at bounding box center [471, 344] width 18 height 18
radio input "true"
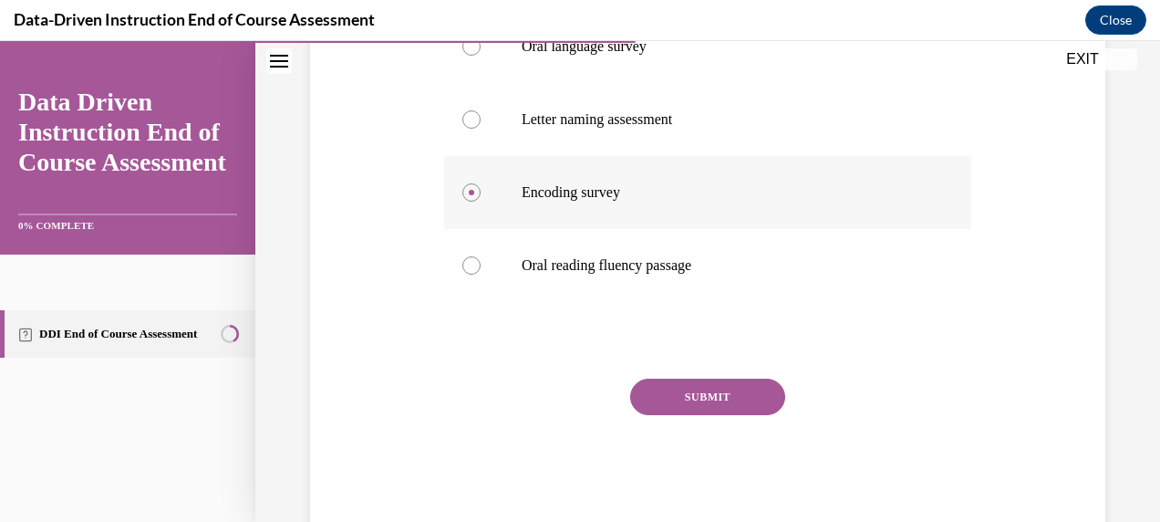
scroll to position [517, 0]
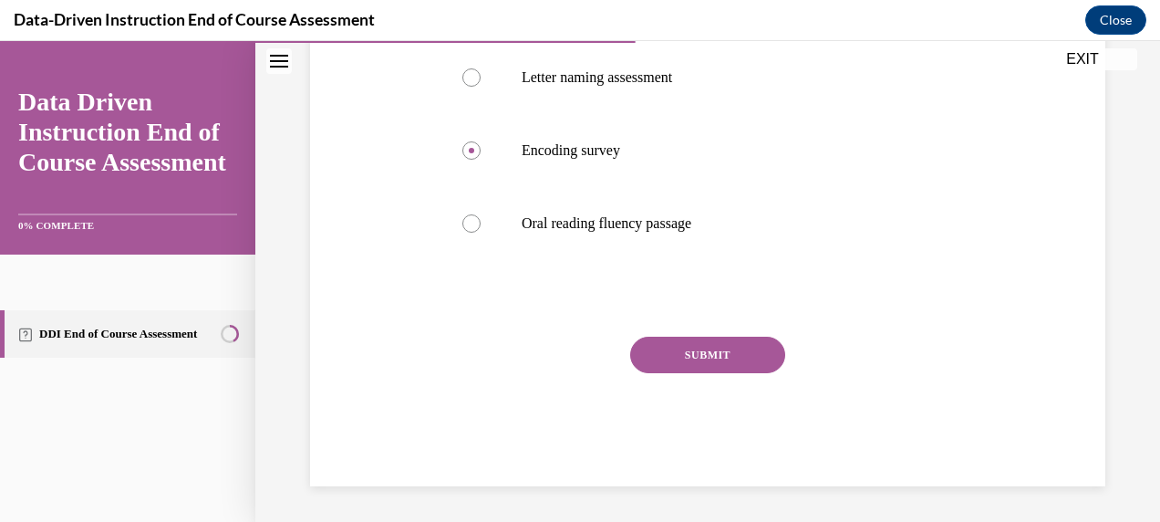
click at [700, 365] on button "SUBMIT" at bounding box center [707, 354] width 155 height 36
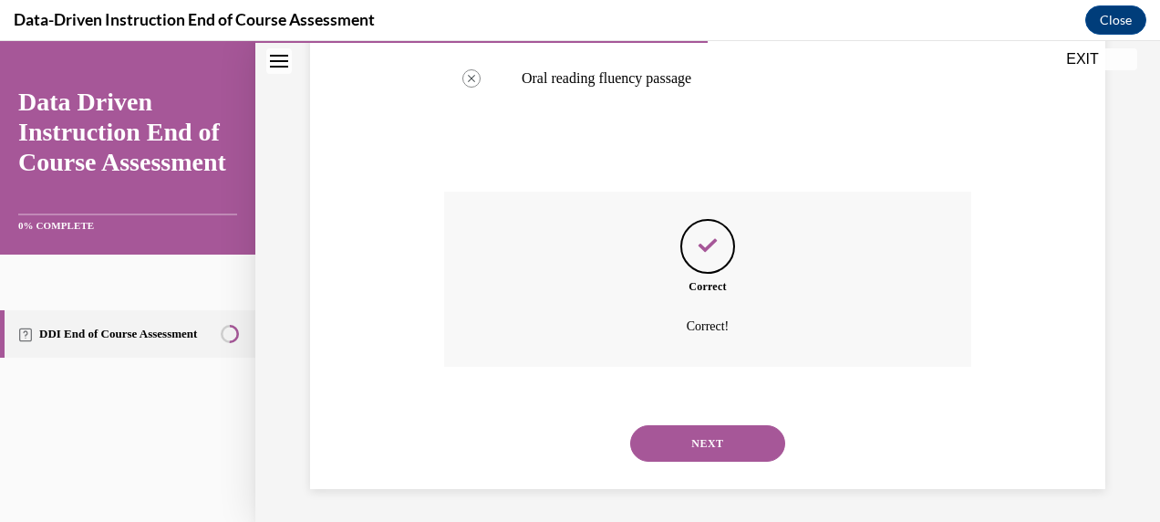
scroll to position [665, 0]
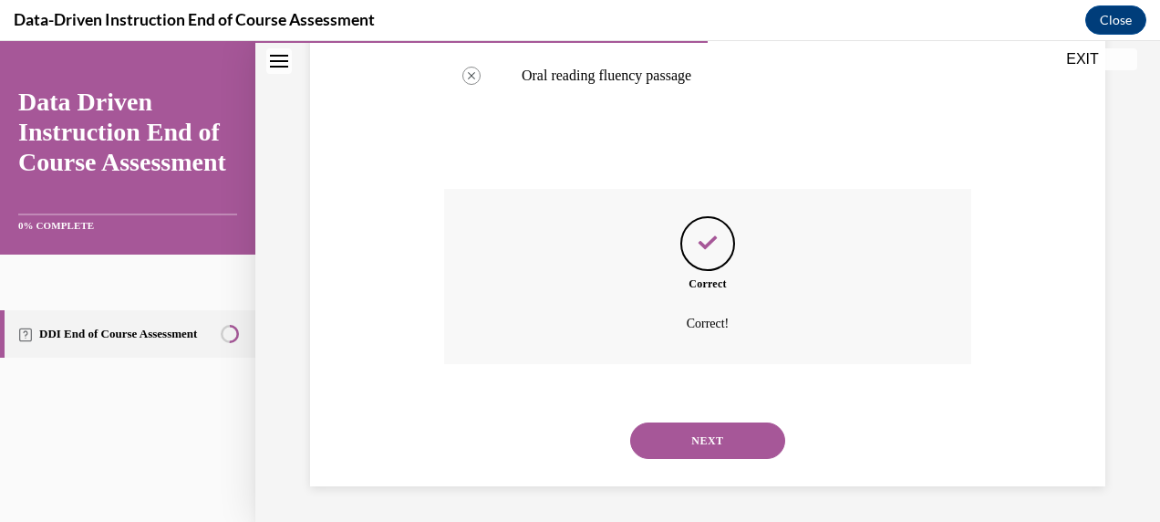
click at [671, 440] on button "NEXT" at bounding box center [707, 440] width 155 height 36
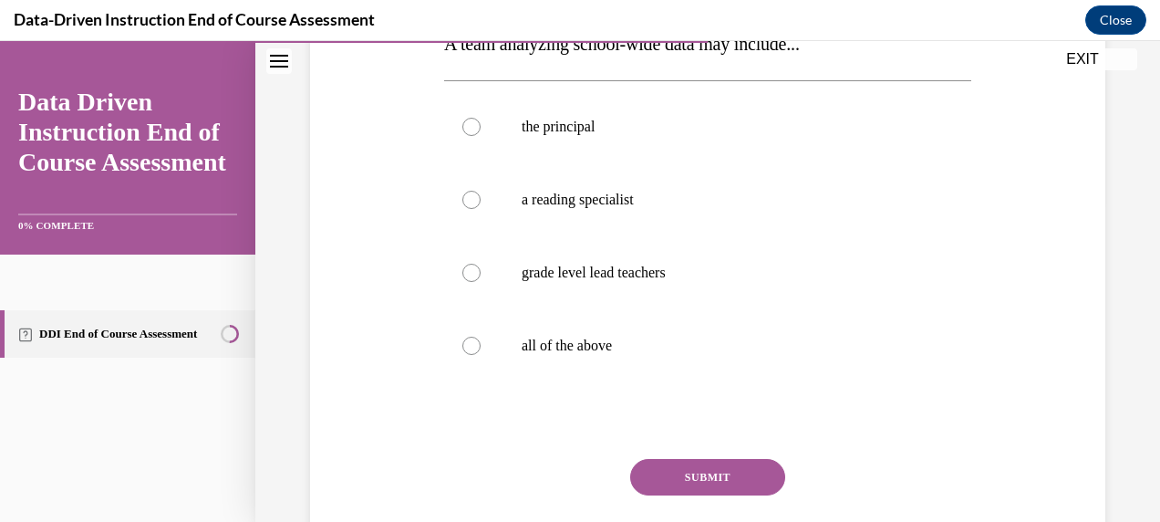
scroll to position [327, 0]
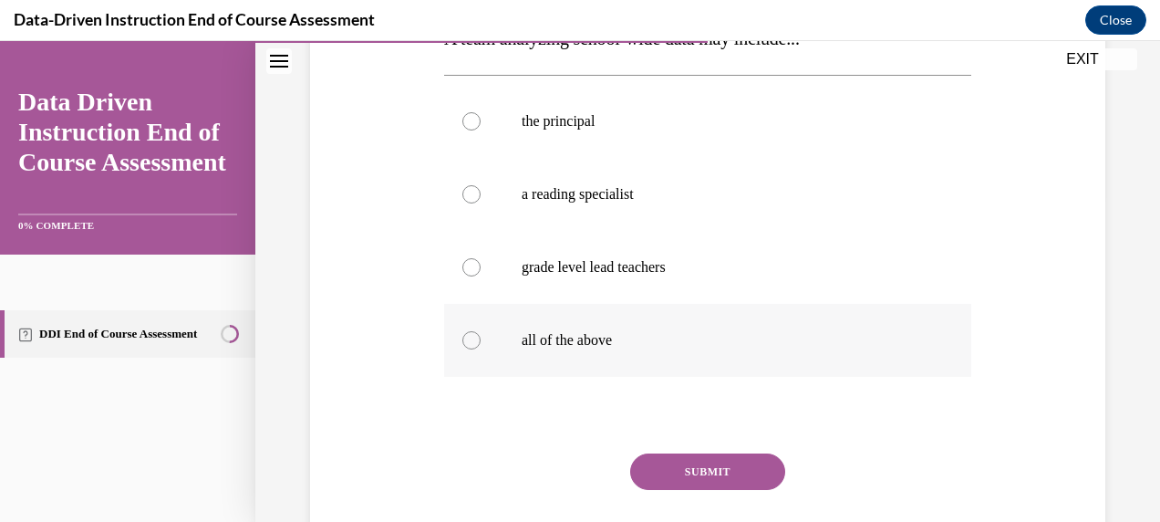
click at [483, 342] on label "all of the above" at bounding box center [707, 340] width 527 height 73
click at [481, 342] on input "all of the above" at bounding box center [471, 340] width 18 height 18
radio input "true"
click at [708, 477] on button "SUBMIT" at bounding box center [707, 471] width 155 height 36
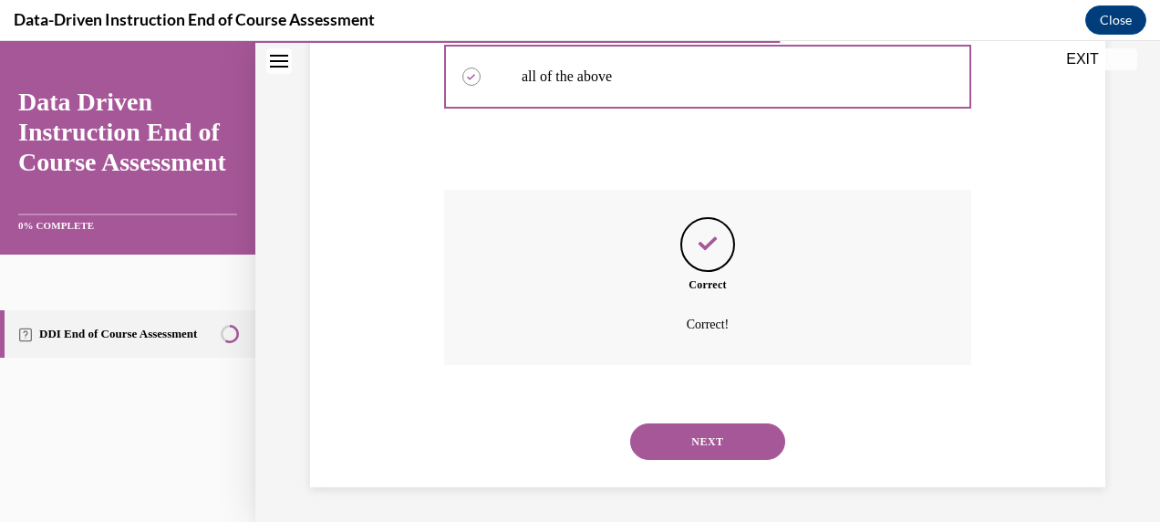
scroll to position [592, 0]
click at [689, 437] on button "NEXT" at bounding box center [707, 440] width 155 height 36
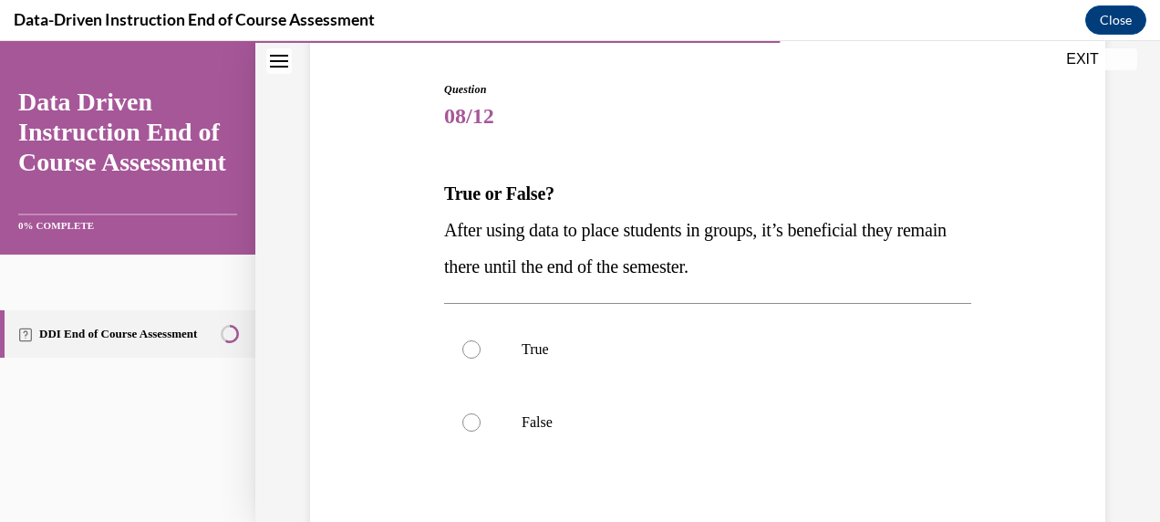
scroll to position [175, 0]
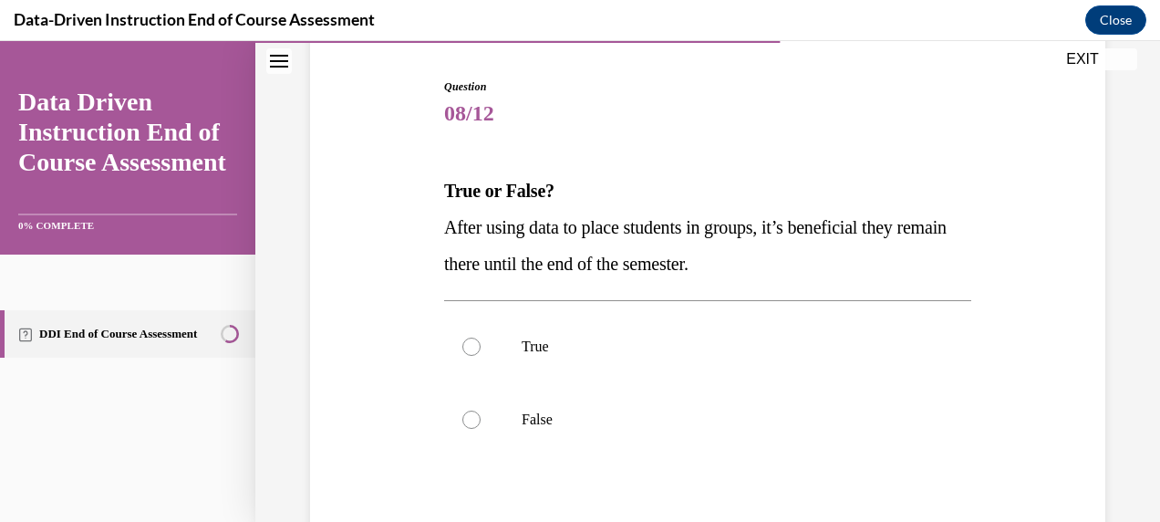
click at [689, 437] on label "False" at bounding box center [707, 419] width 527 height 73
click at [481, 429] on input "False" at bounding box center [471, 419] width 18 height 18
radio input "true"
click at [689, 437] on label "False" at bounding box center [707, 419] width 527 height 73
click at [481, 429] on input "False" at bounding box center [471, 419] width 18 height 18
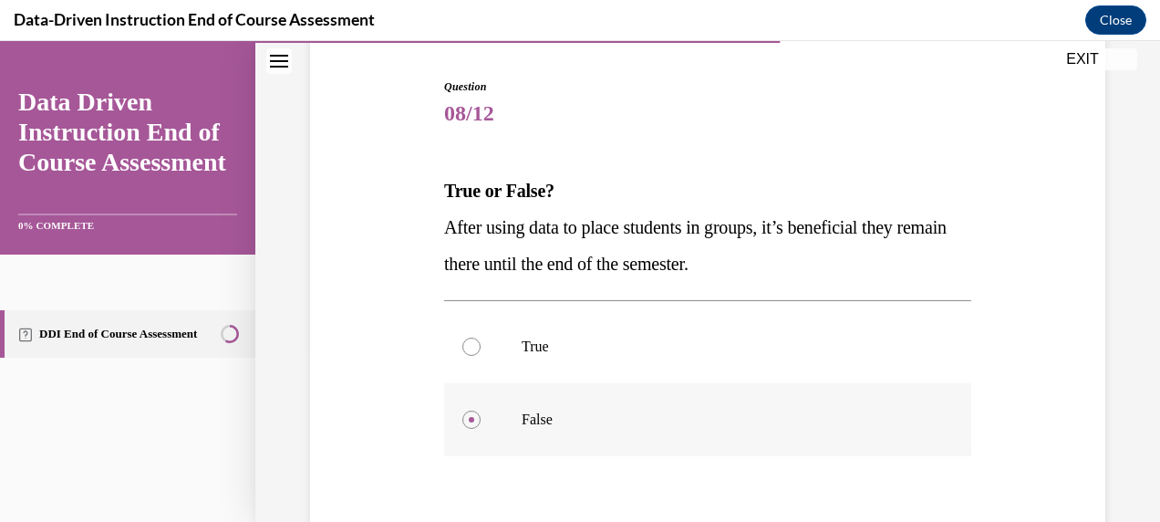
scroll to position [304, 0]
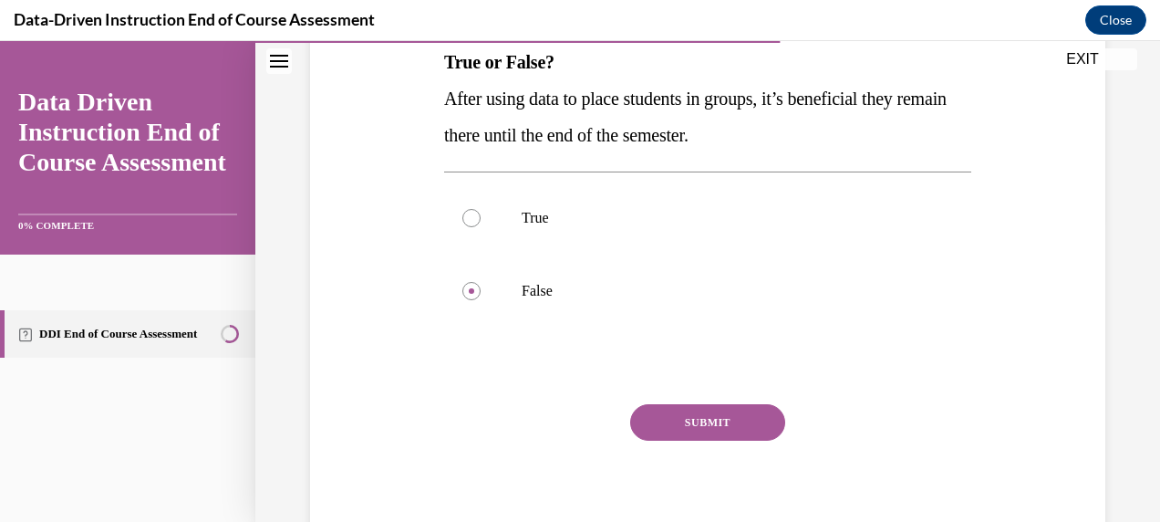
click at [680, 416] on button "SUBMIT" at bounding box center [707, 422] width 155 height 36
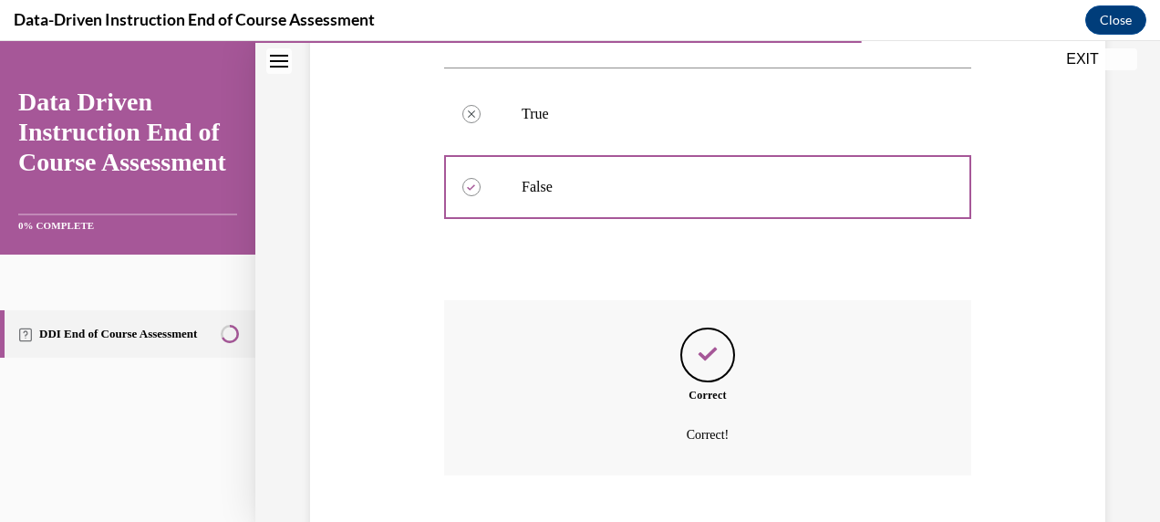
scroll to position [519, 0]
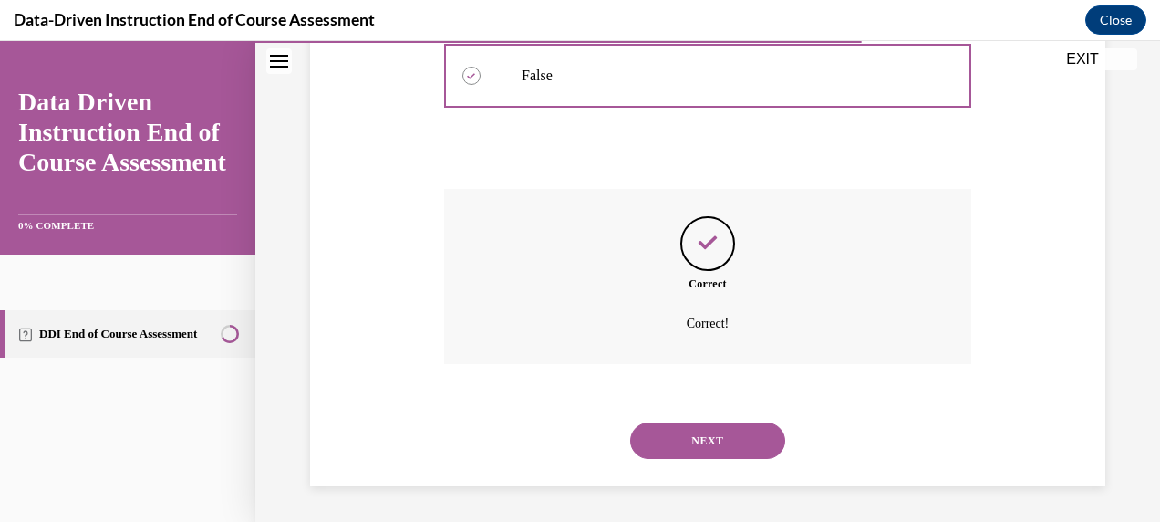
click at [686, 429] on button "NEXT" at bounding box center [707, 440] width 155 height 36
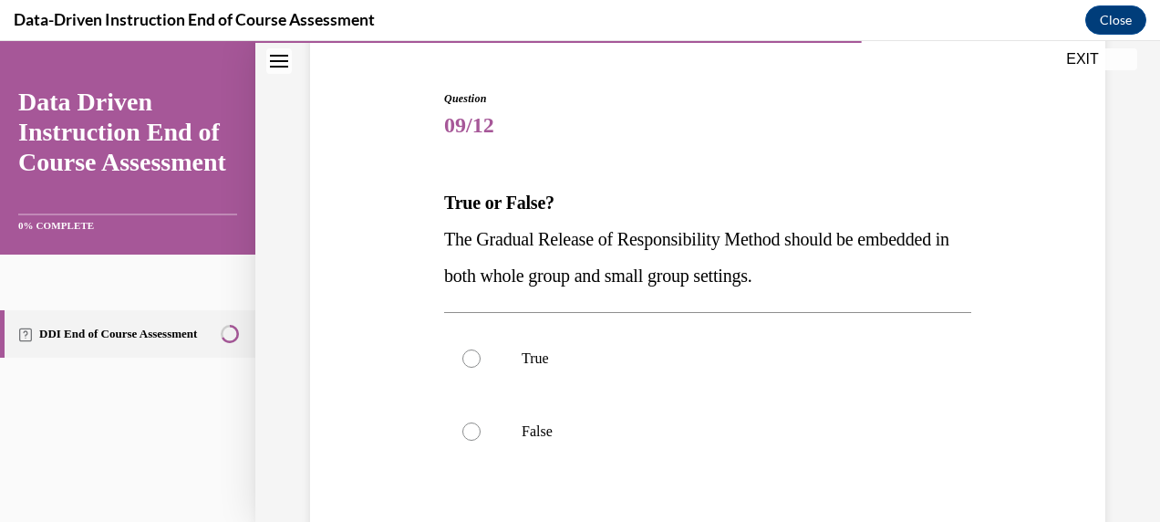
scroll to position [184, 0]
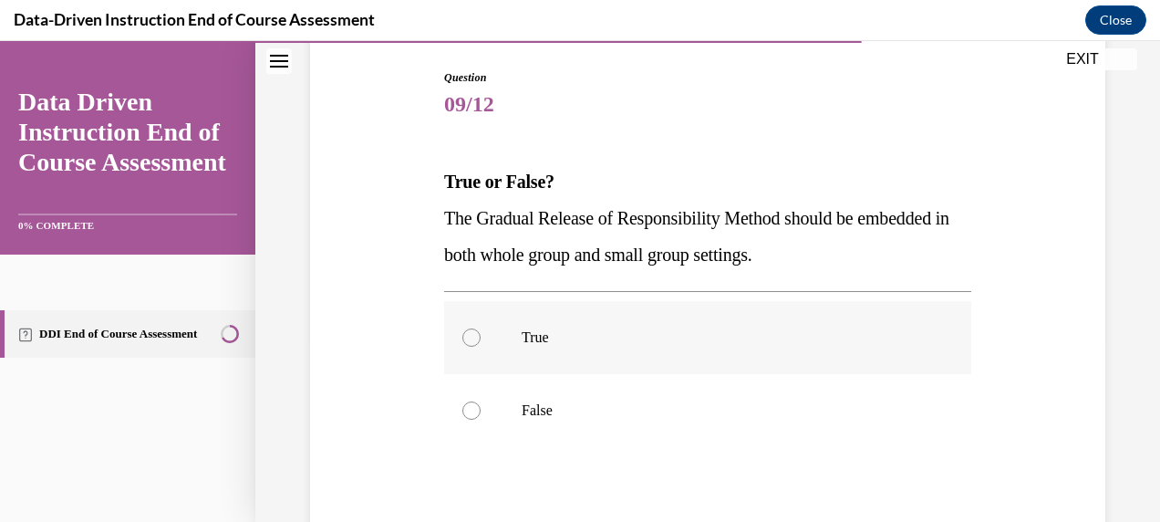
click at [467, 345] on div at bounding box center [471, 337] width 18 height 18
click at [467, 345] on input "True" at bounding box center [471, 337] width 18 height 18
radio input "true"
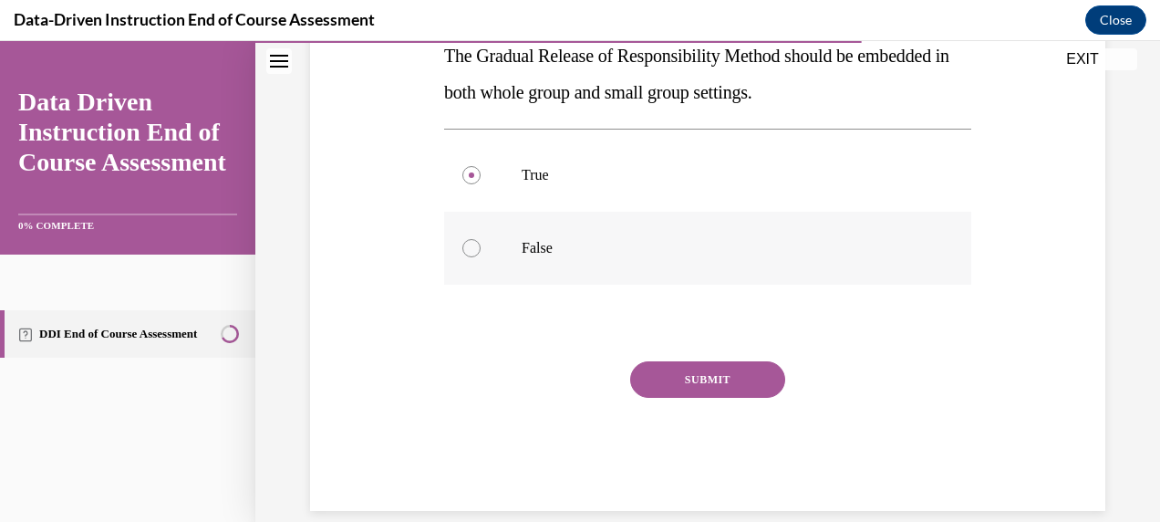
scroll to position [352, 0]
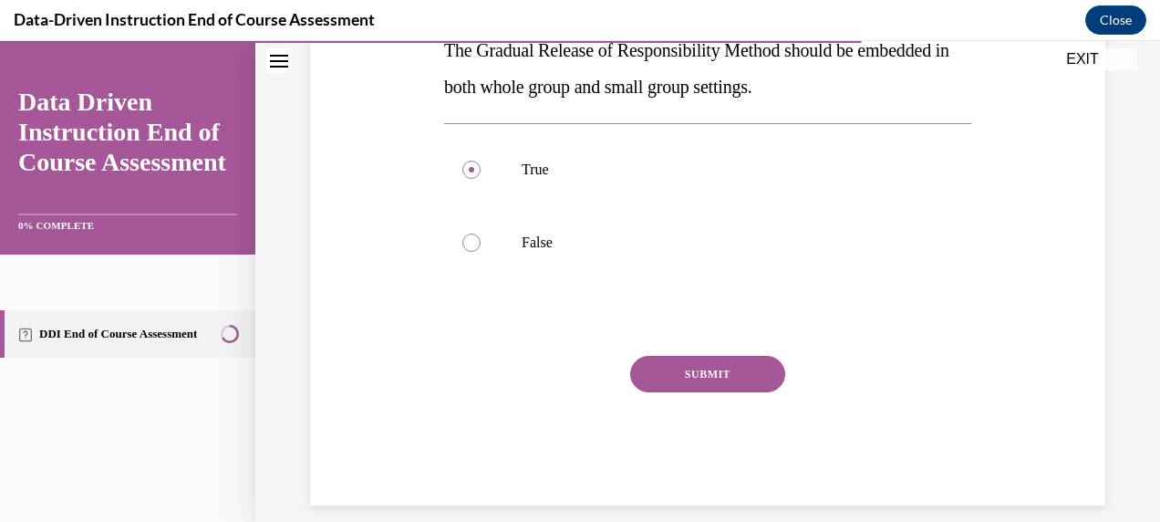
click at [686, 375] on button "SUBMIT" at bounding box center [707, 374] width 155 height 36
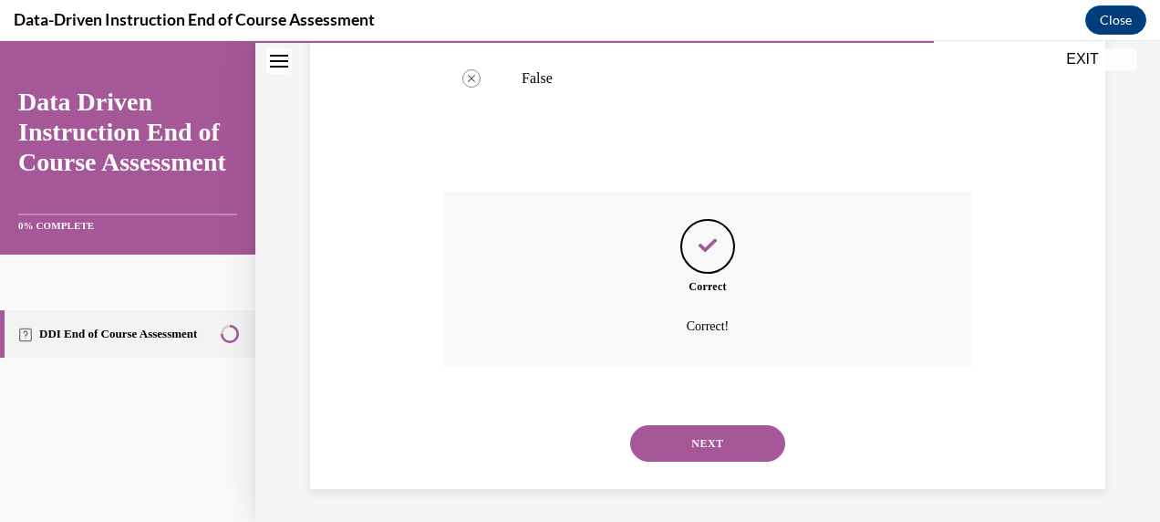
scroll to position [519, 0]
click at [690, 440] on button "NEXT" at bounding box center [707, 440] width 155 height 36
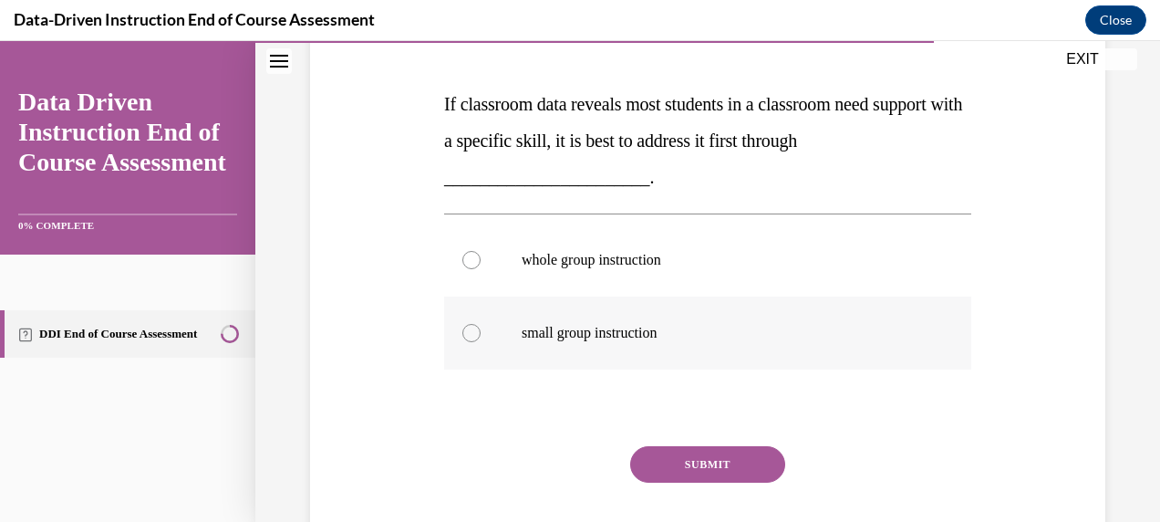
scroll to position [367, 0]
click at [629, 254] on p "whole group instruction" at bounding box center [724, 259] width 404 height 18
click at [481, 254] on input "whole group instruction" at bounding box center [471, 259] width 18 height 18
radio input "true"
click at [695, 461] on button "SUBMIT" at bounding box center [707, 463] width 155 height 36
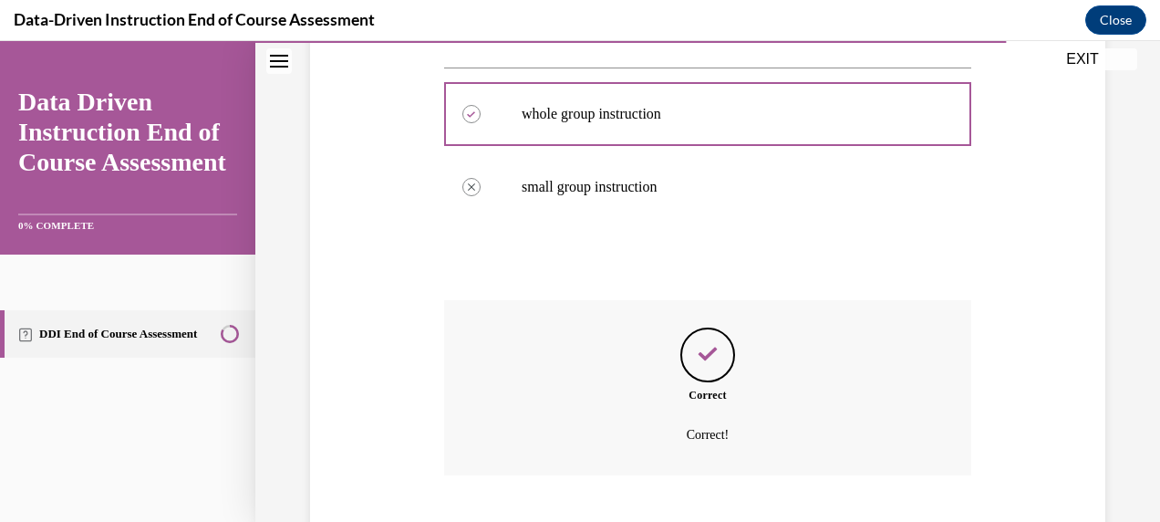
scroll to position [623, 0]
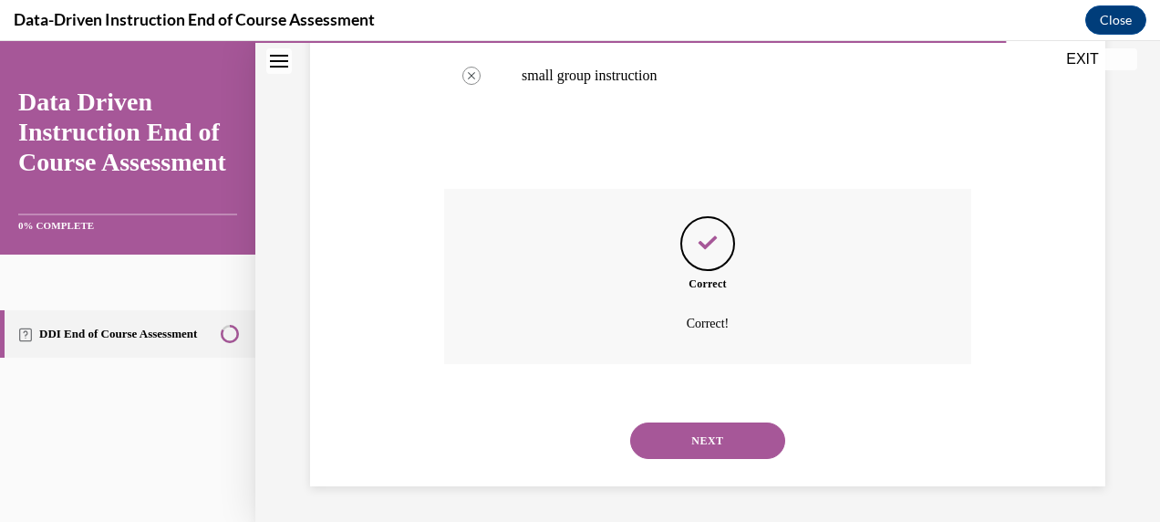
click at [682, 428] on button "NEXT" at bounding box center [707, 440] width 155 height 36
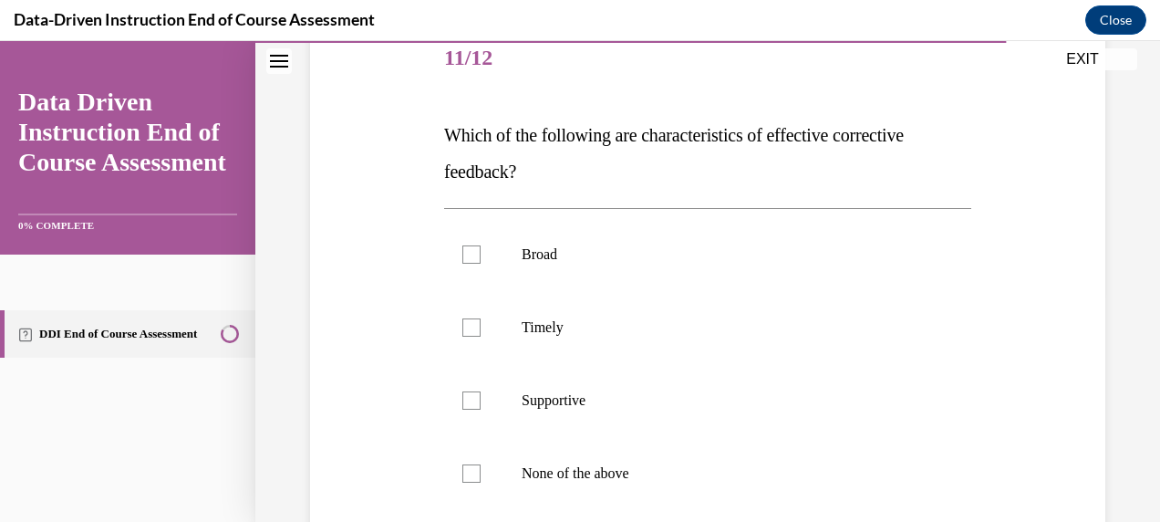
scroll to position [232, 0]
click at [560, 317] on p "Timely" at bounding box center [724, 326] width 404 height 18
click at [481, 317] on input "Timely" at bounding box center [471, 326] width 18 height 18
checkbox input "true"
click at [542, 399] on p "Supportive" at bounding box center [724, 399] width 404 height 18
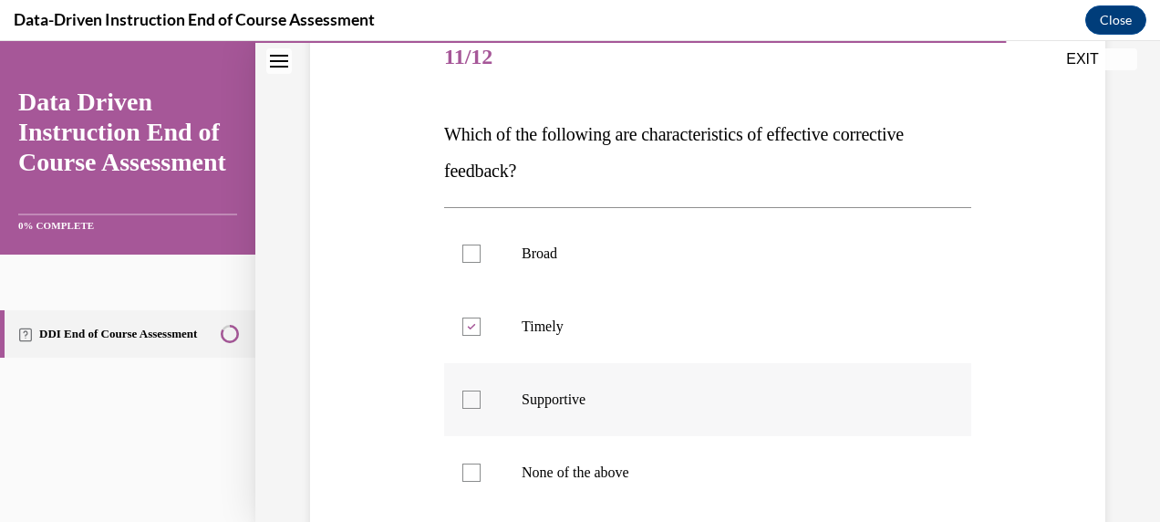
click at [481, 399] on input "Supportive" at bounding box center [471, 399] width 18 height 18
checkbox input "true"
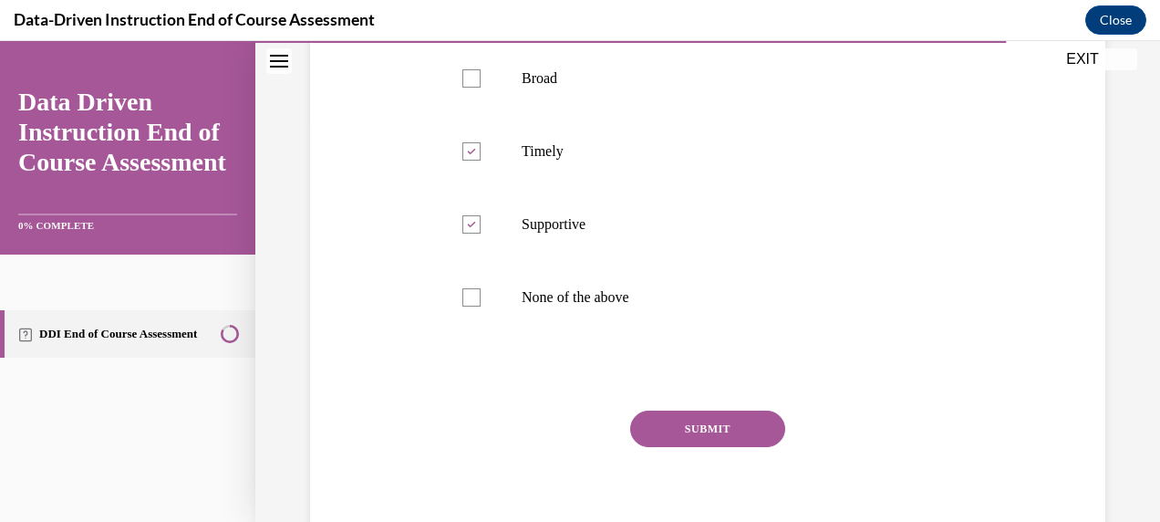
click at [686, 425] on button "SUBMIT" at bounding box center [707, 428] width 155 height 36
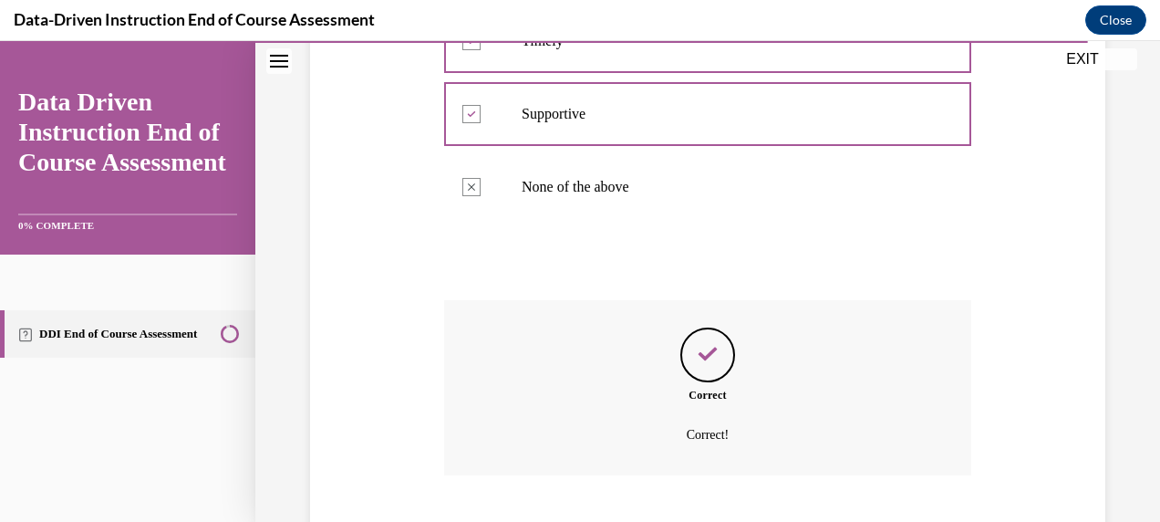
scroll to position [628, 0]
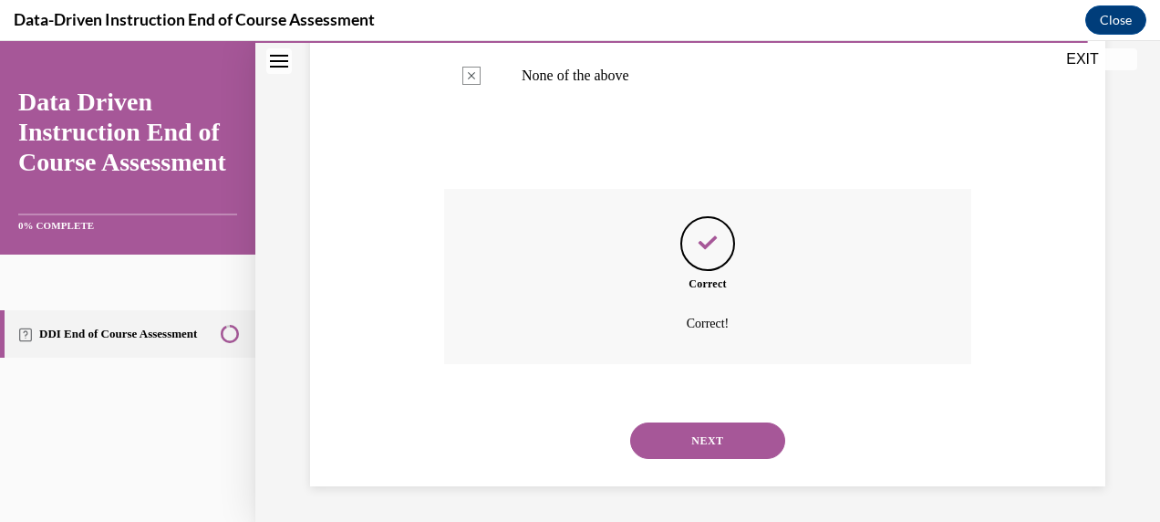
click at [686, 425] on button "NEXT" at bounding box center [707, 440] width 155 height 36
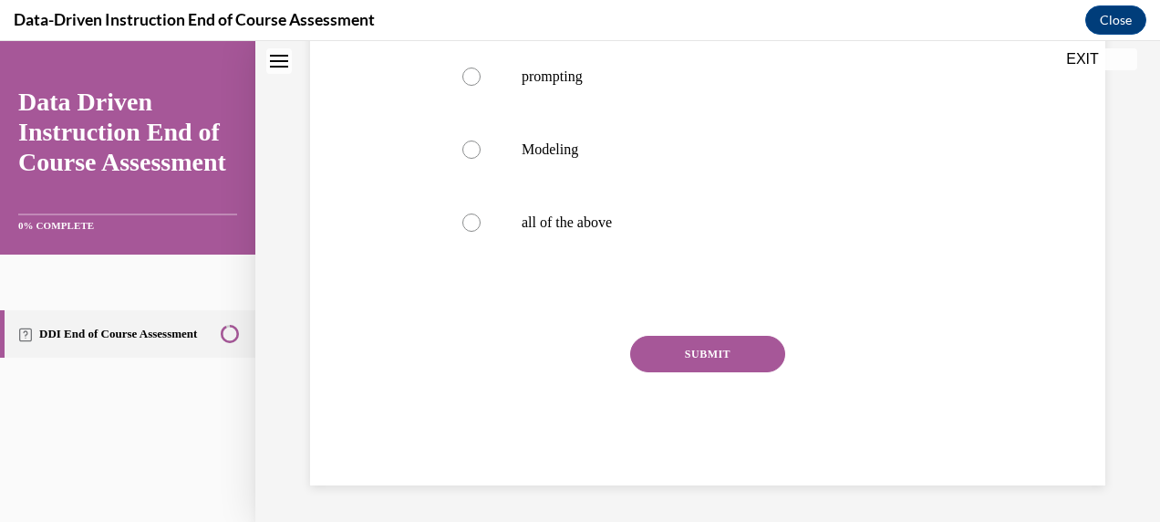
scroll to position [0, 0]
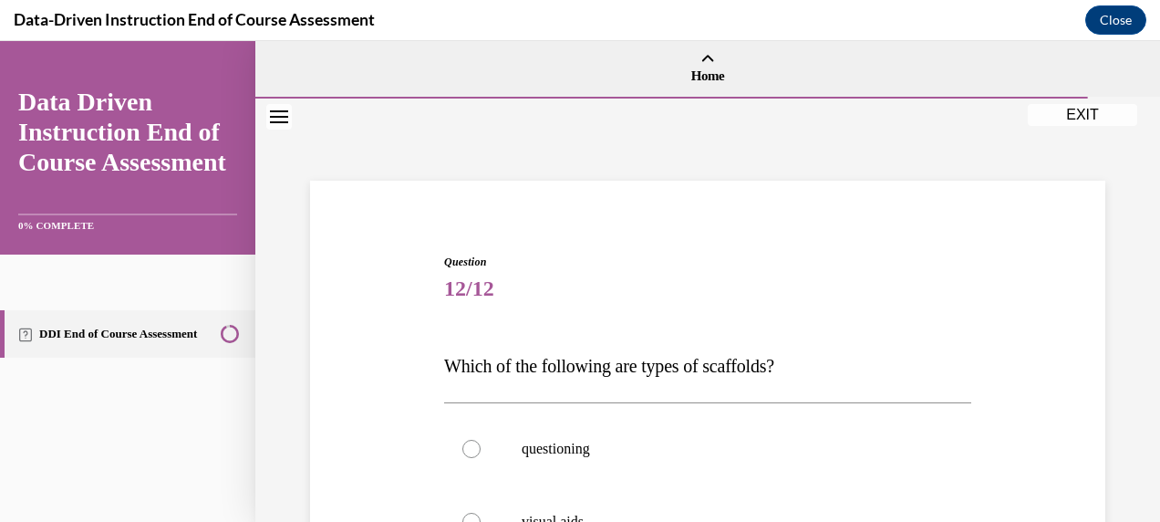
click at [686, 425] on label "questioning" at bounding box center [707, 448] width 527 height 73
click at [481, 440] on input "questioning" at bounding box center [471, 449] width 18 height 18
radio input "true"
click at [686, 425] on label "questioning" at bounding box center [707, 448] width 527 height 73
click at [481, 440] on input "questioning" at bounding box center [471, 449] width 18 height 18
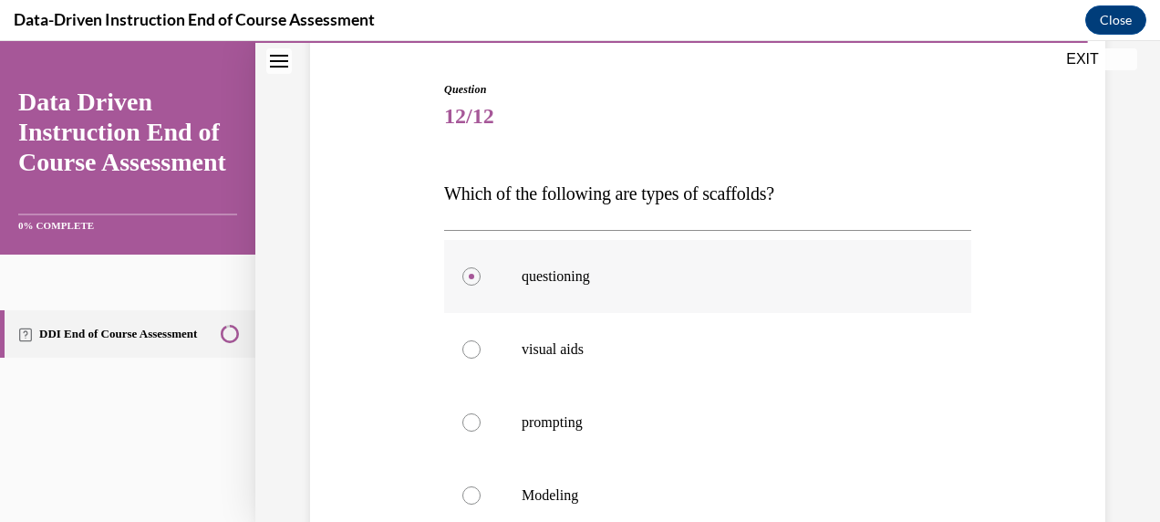
scroll to position [175, 0]
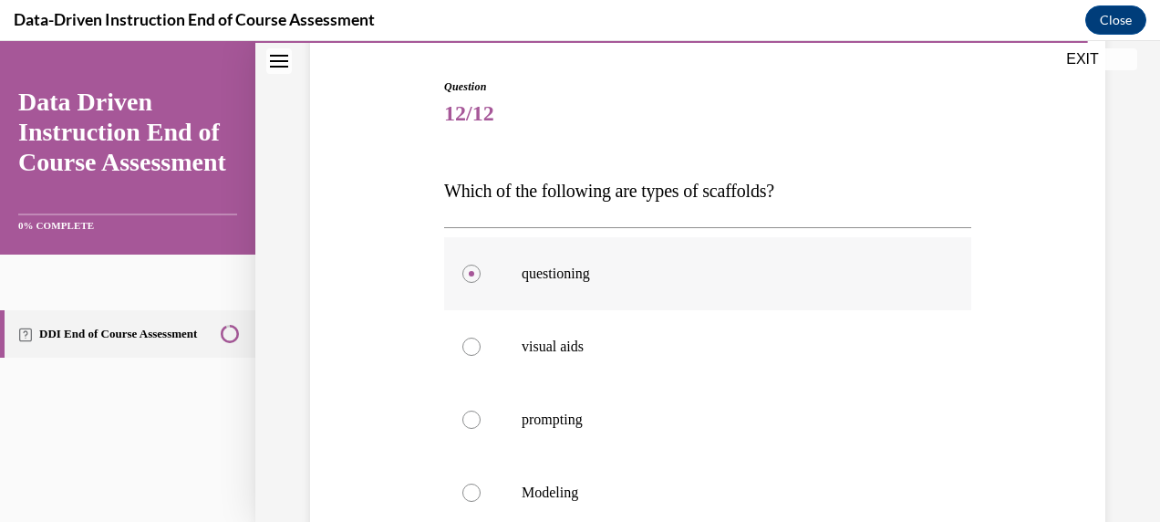
click at [479, 281] on label "questioning" at bounding box center [707, 273] width 527 height 73
click at [479, 281] on input "questioning" at bounding box center [471, 273] width 18 height 18
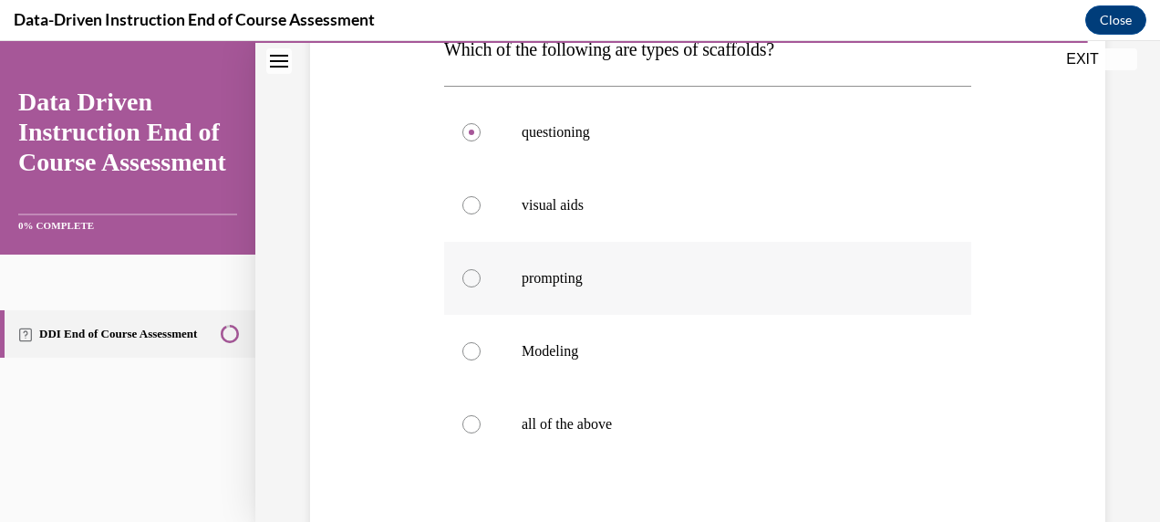
click at [581, 429] on p "all of the above" at bounding box center [724, 424] width 404 height 18
click at [481, 429] on input "all of the above" at bounding box center [471, 424] width 18 height 18
radio input "true"
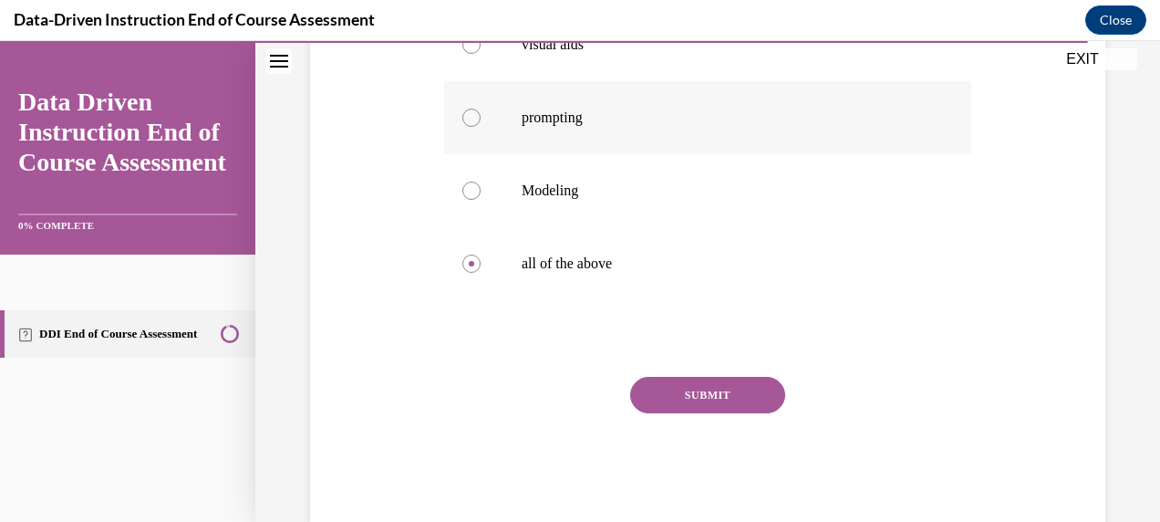
scroll to position [478, 0]
click at [686, 393] on button "SUBMIT" at bounding box center [707, 394] width 155 height 36
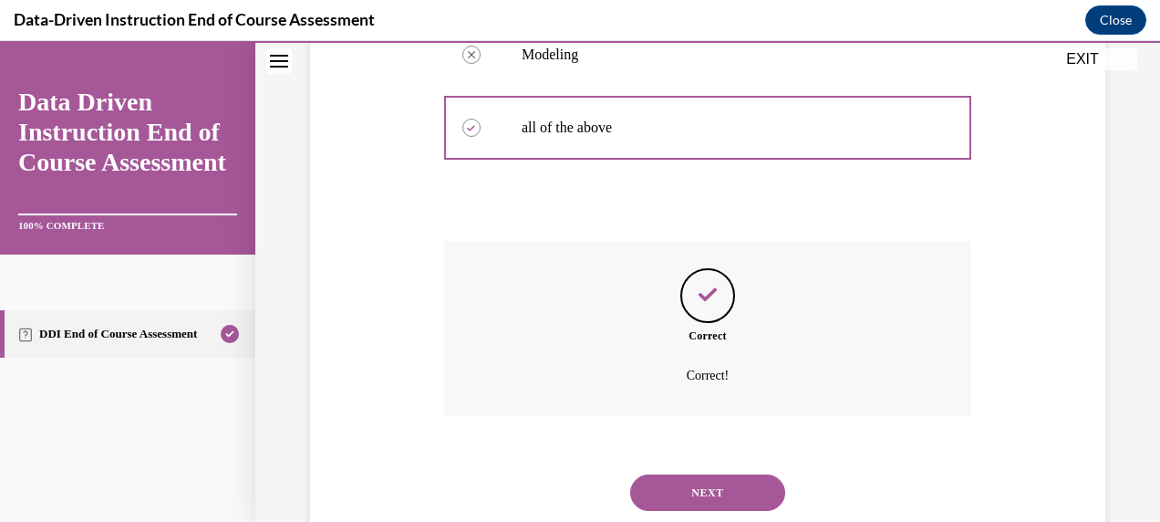
scroll to position [665, 0]
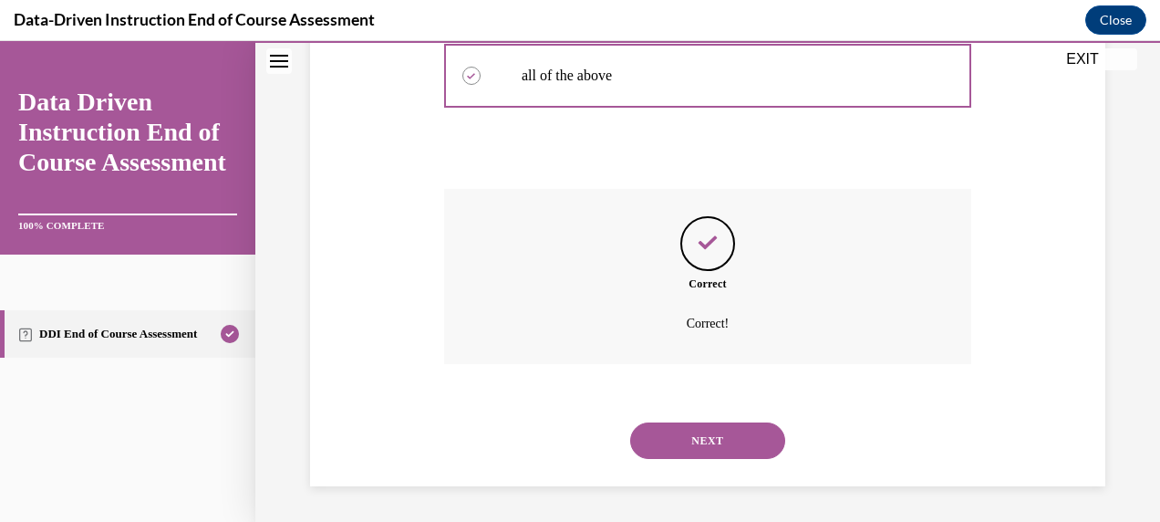
click at [700, 443] on button "NEXT" at bounding box center [707, 440] width 155 height 36
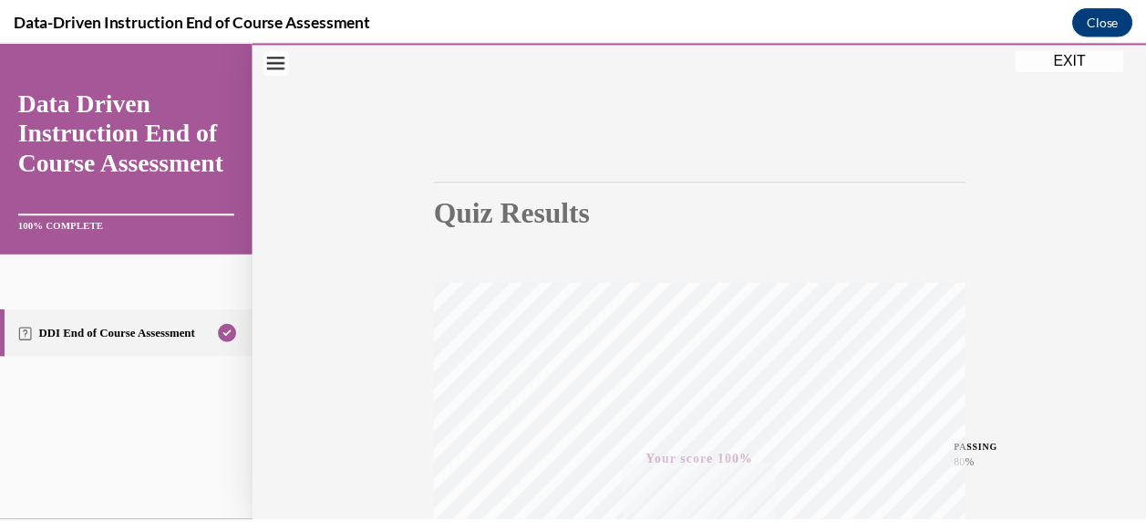
scroll to position [0, 0]
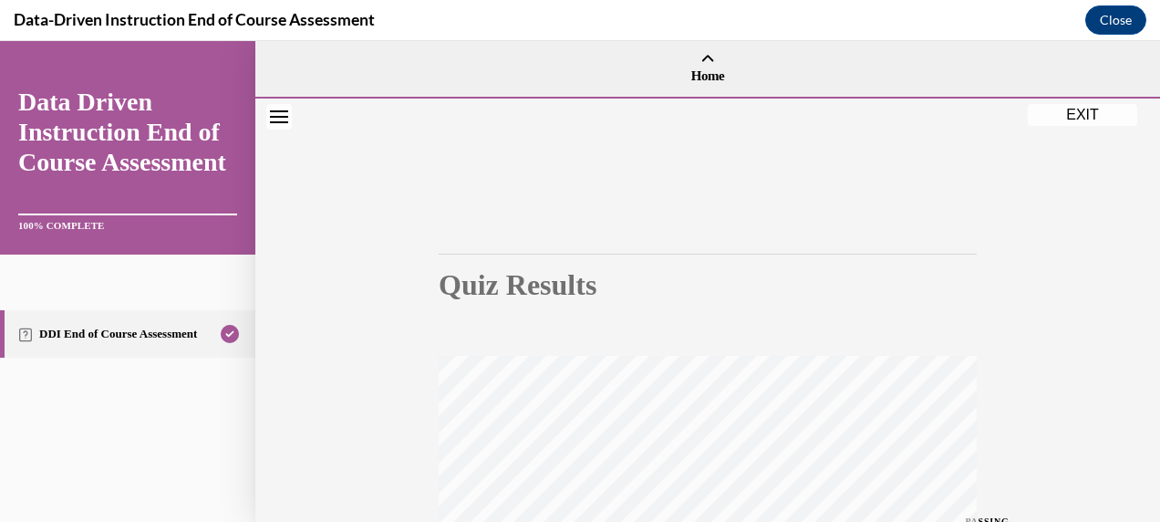
click at [1067, 115] on button "EXIT" at bounding box center [1082, 115] width 109 height 22
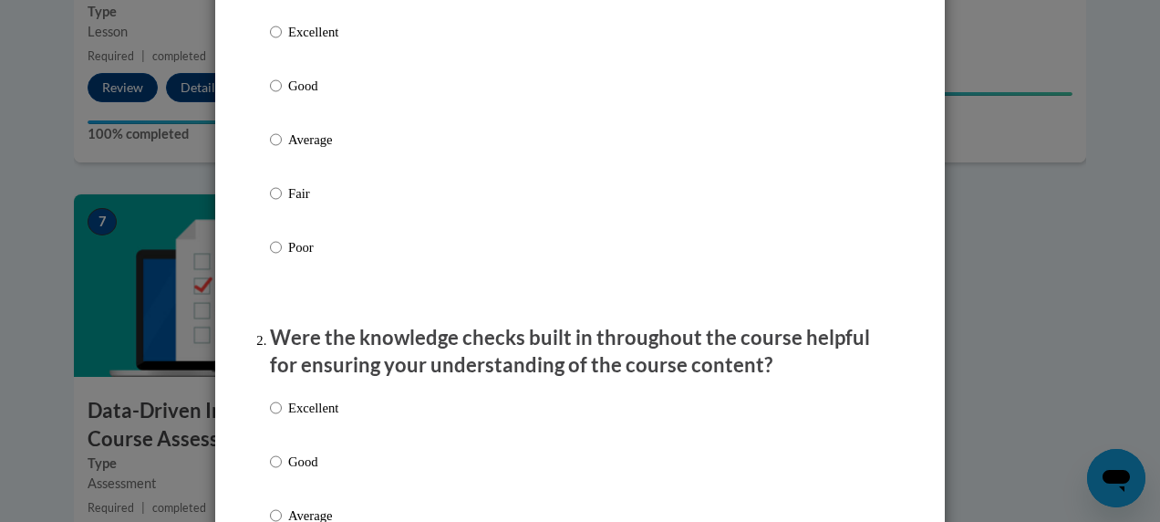
scroll to position [279, 0]
click at [293, 150] on p "Average" at bounding box center [313, 139] width 50 height 20
click at [282, 150] on input "Average" at bounding box center [276, 139] width 12 height 20
radio input "true"
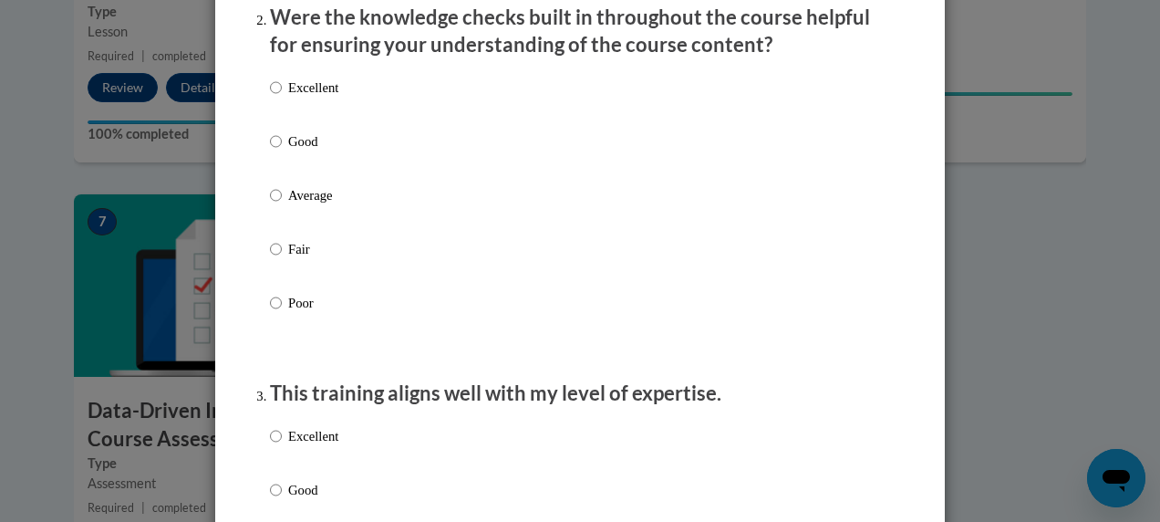
scroll to position [600, 0]
click at [311, 150] on p "Good" at bounding box center [313, 140] width 50 height 20
click at [282, 150] on input "Good" at bounding box center [276, 140] width 12 height 20
radio input "true"
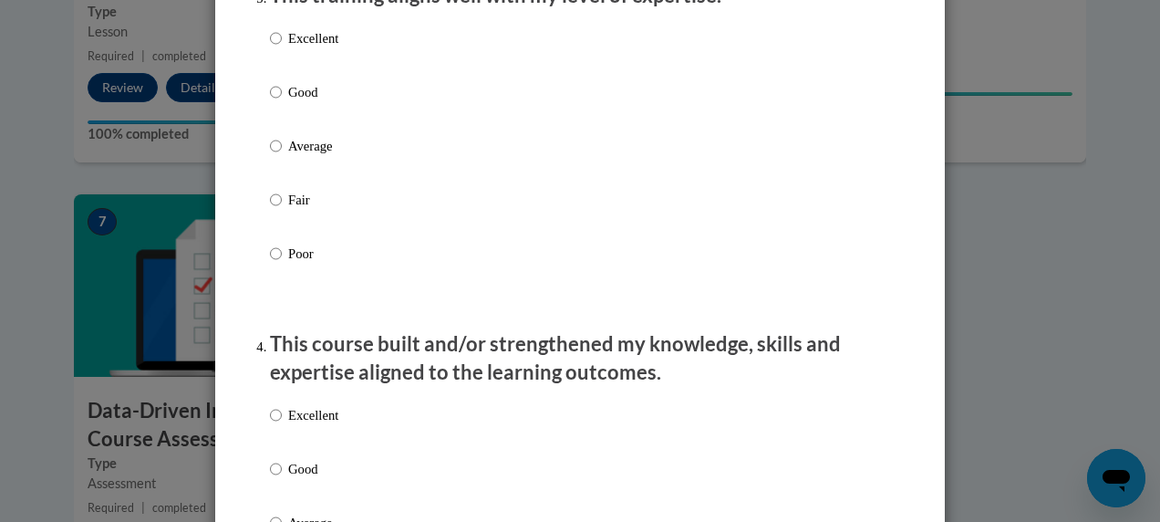
scroll to position [998, 0]
click at [299, 101] on p "Good" at bounding box center [313, 91] width 50 height 20
click at [282, 101] on input "Good" at bounding box center [276, 91] width 12 height 20
radio input "true"
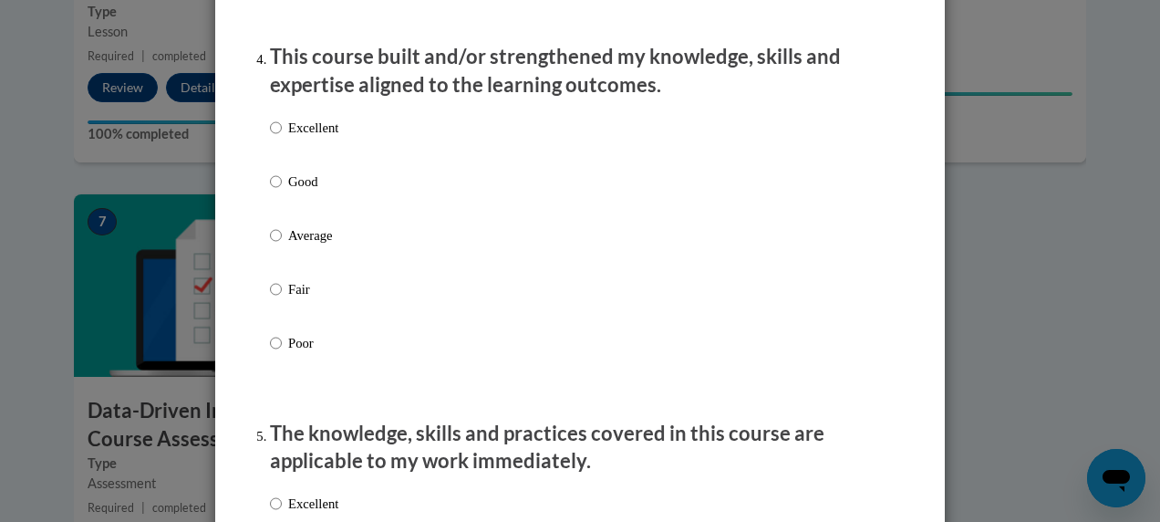
scroll to position [1285, 0]
click at [306, 191] on p "Good" at bounding box center [313, 181] width 50 height 20
click at [282, 191] on input "Good" at bounding box center [276, 181] width 12 height 20
radio input "true"
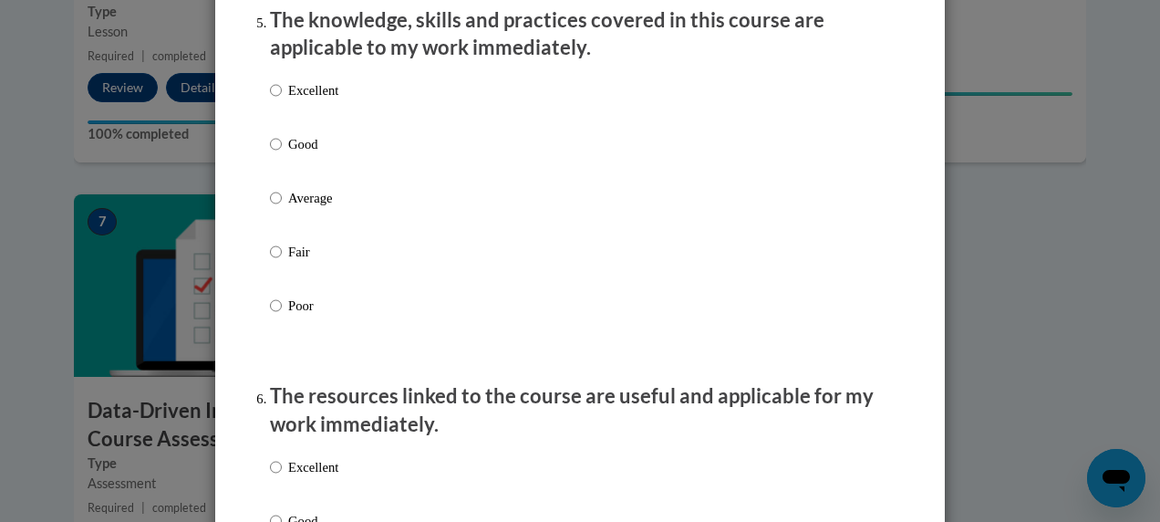
scroll to position [1698, 0]
click at [294, 207] on p "Average" at bounding box center [313, 197] width 50 height 20
click at [282, 207] on input "Average" at bounding box center [276, 197] width 12 height 20
radio input "true"
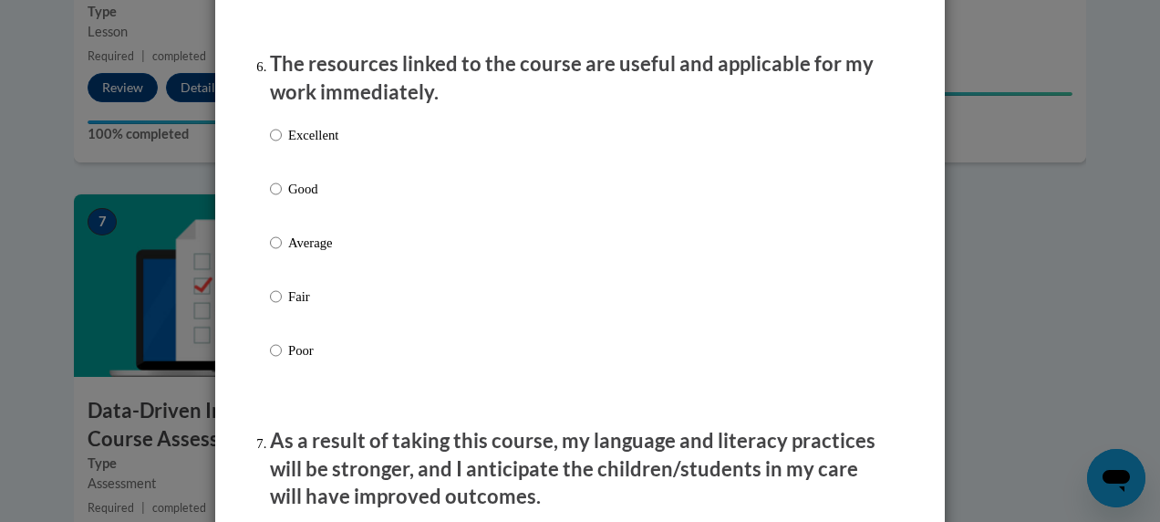
scroll to position [2030, 0]
click at [334, 267] on div "Excellent Good Average Fair Poor" at bounding box center [580, 263] width 620 height 297
click at [288, 252] on p "Average" at bounding box center [313, 242] width 50 height 20
click at [282, 252] on input "Average" at bounding box center [276, 242] width 12 height 20
radio input "true"
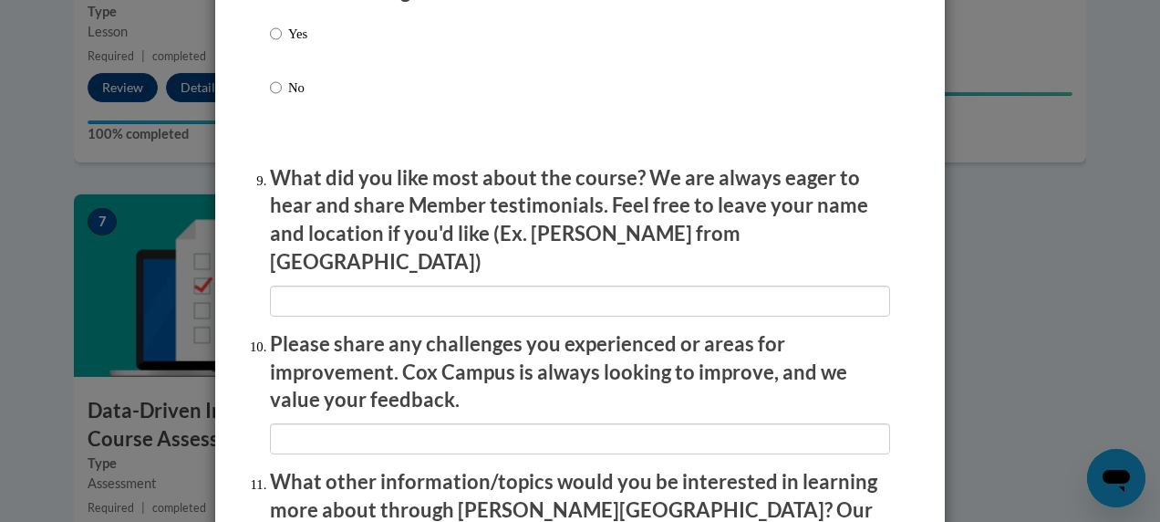
scroll to position [3270, 0]
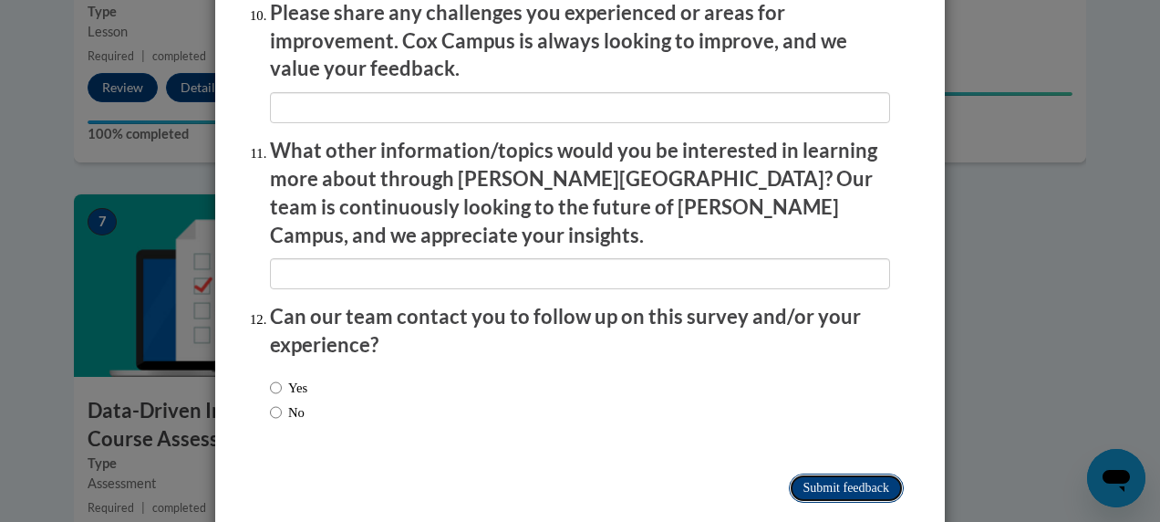
click at [826, 473] on input "Submit feedback" at bounding box center [846, 487] width 115 height 29
